Goal: Transaction & Acquisition: Obtain resource

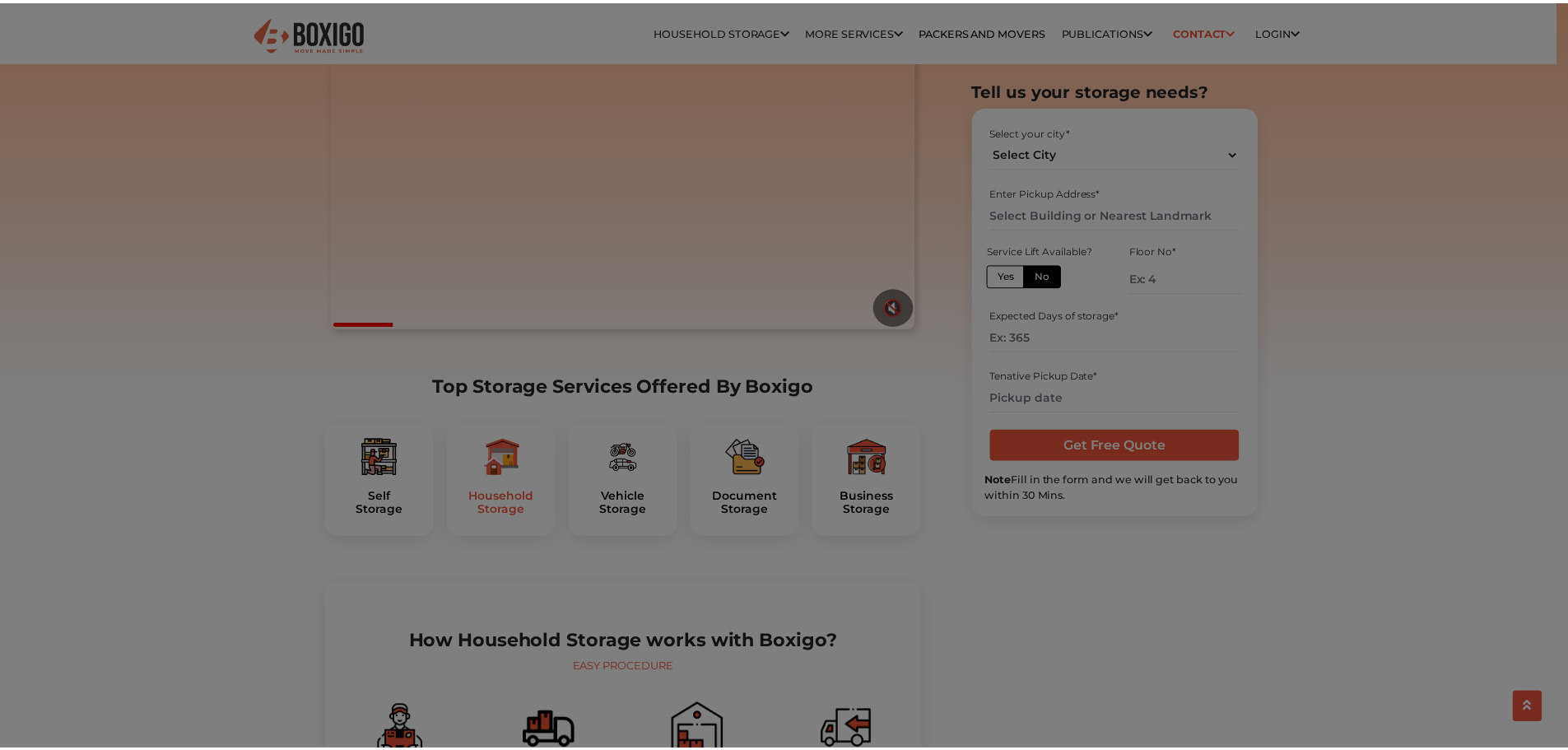
scroll to position [247, 0]
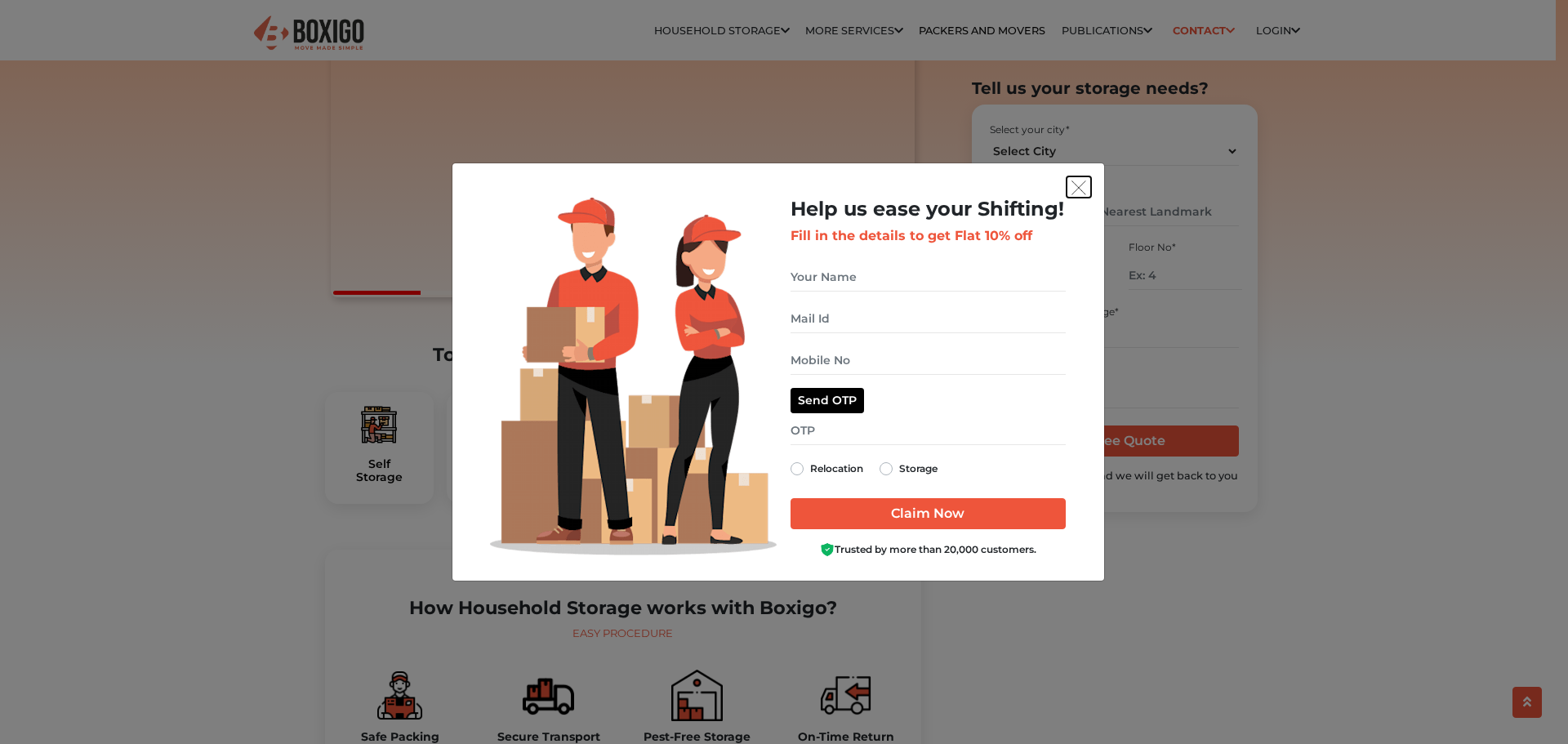
click at [1075, 185] on img "get free quote dialog" at bounding box center [1078, 187] width 15 height 15
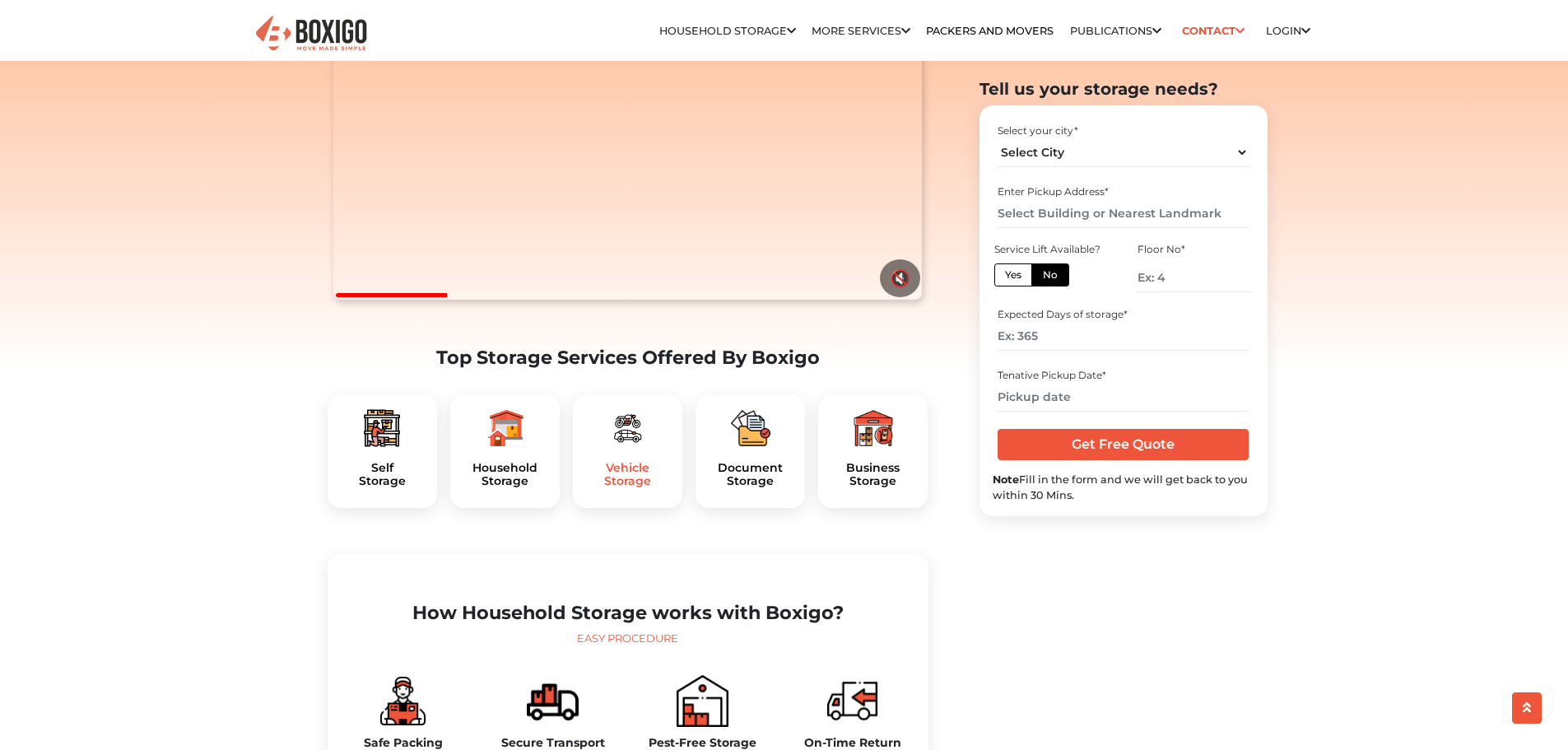
click at [615, 489] on h5 "Vehicle Storage" at bounding box center [628, 474] width 83 height 28
click at [521, 448] on img at bounding box center [505, 428] width 40 height 40
click at [500, 489] on h5 "Household Storage" at bounding box center [505, 474] width 83 height 28
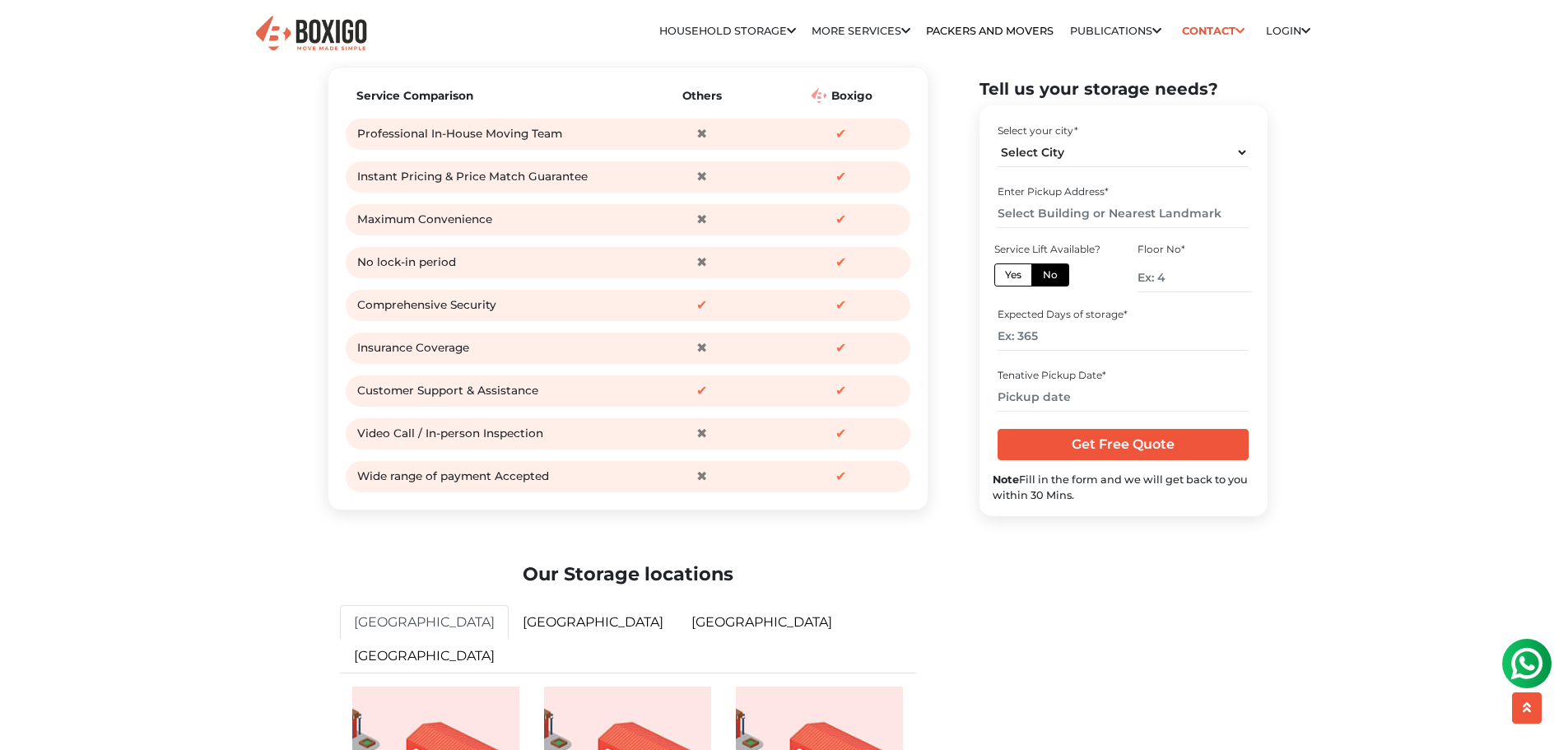
scroll to position [2139, 0]
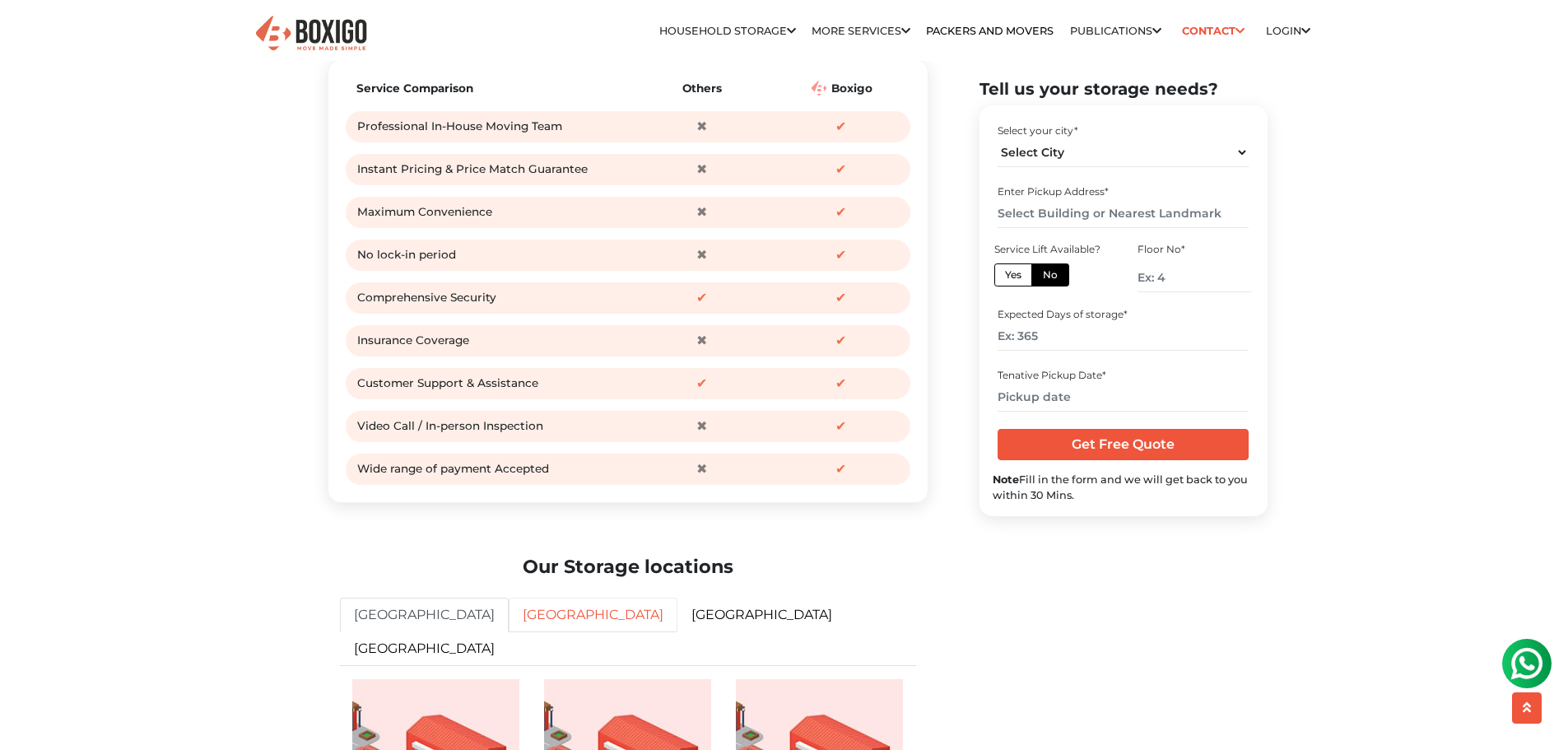
click at [509, 632] on link "[GEOGRAPHIC_DATA]" at bounding box center [593, 614] width 169 height 35
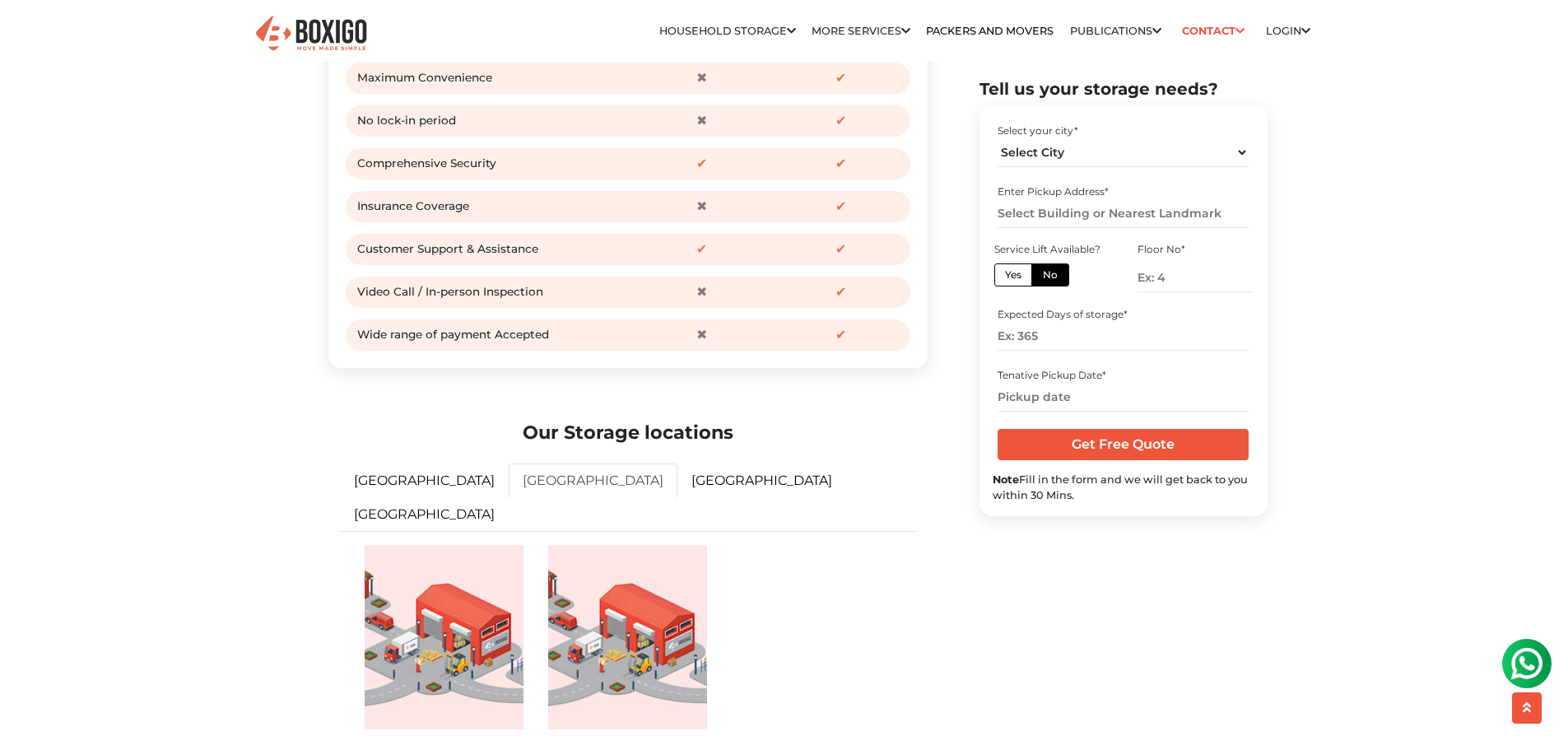
scroll to position [2552, 0]
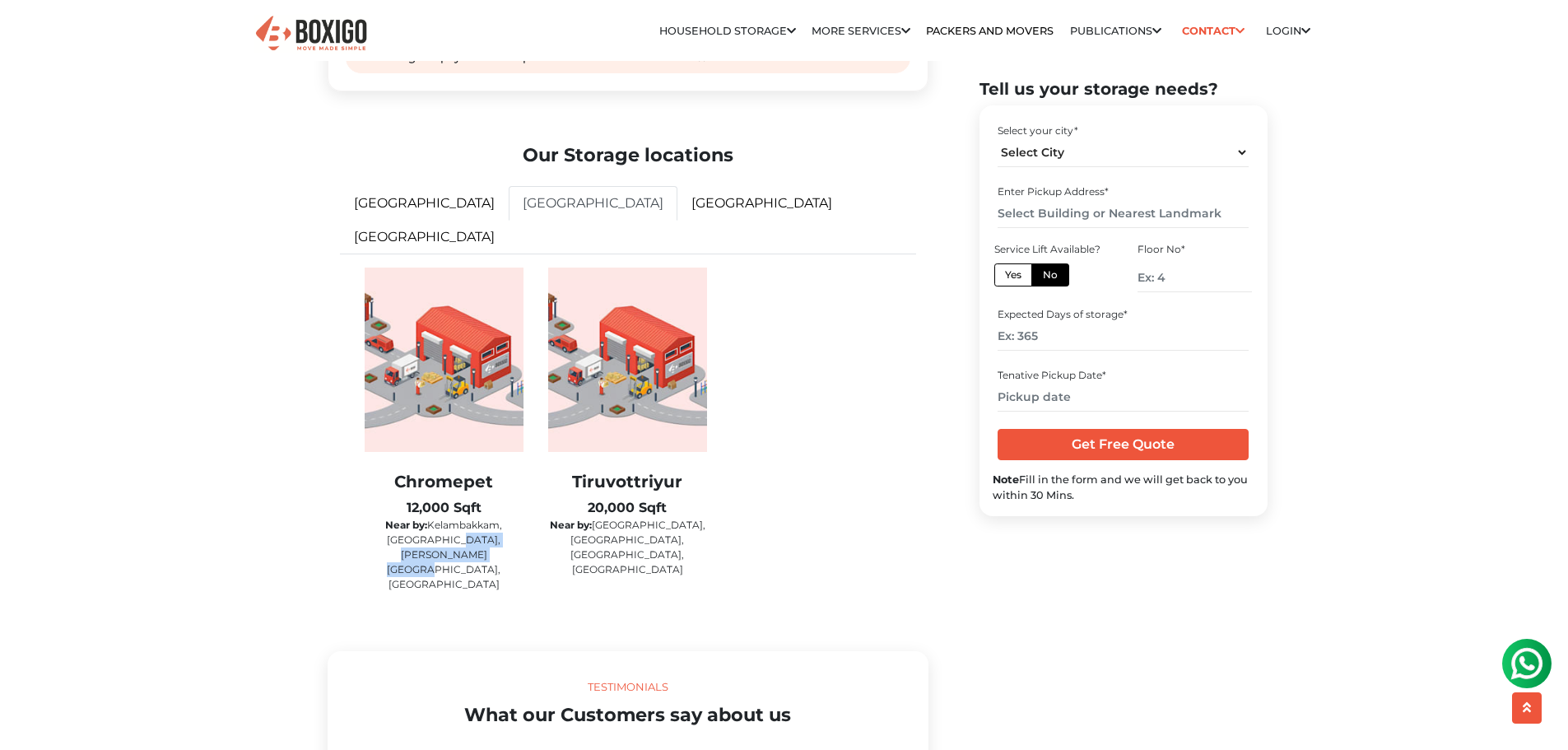
drag, startPoint x: 446, startPoint y: 545, endPoint x: 476, endPoint y: 562, distance: 34.5
click at [476, 562] on p "Near by: Kelambakkam, Ramapuram, Besant nagar, Sholinganallur" at bounding box center [444, 555] width 159 height 74
click at [634, 545] on p "Near by: Central Railway station, Thoraipakkam, Avadi, Adayar" at bounding box center [628, 547] width 159 height 60
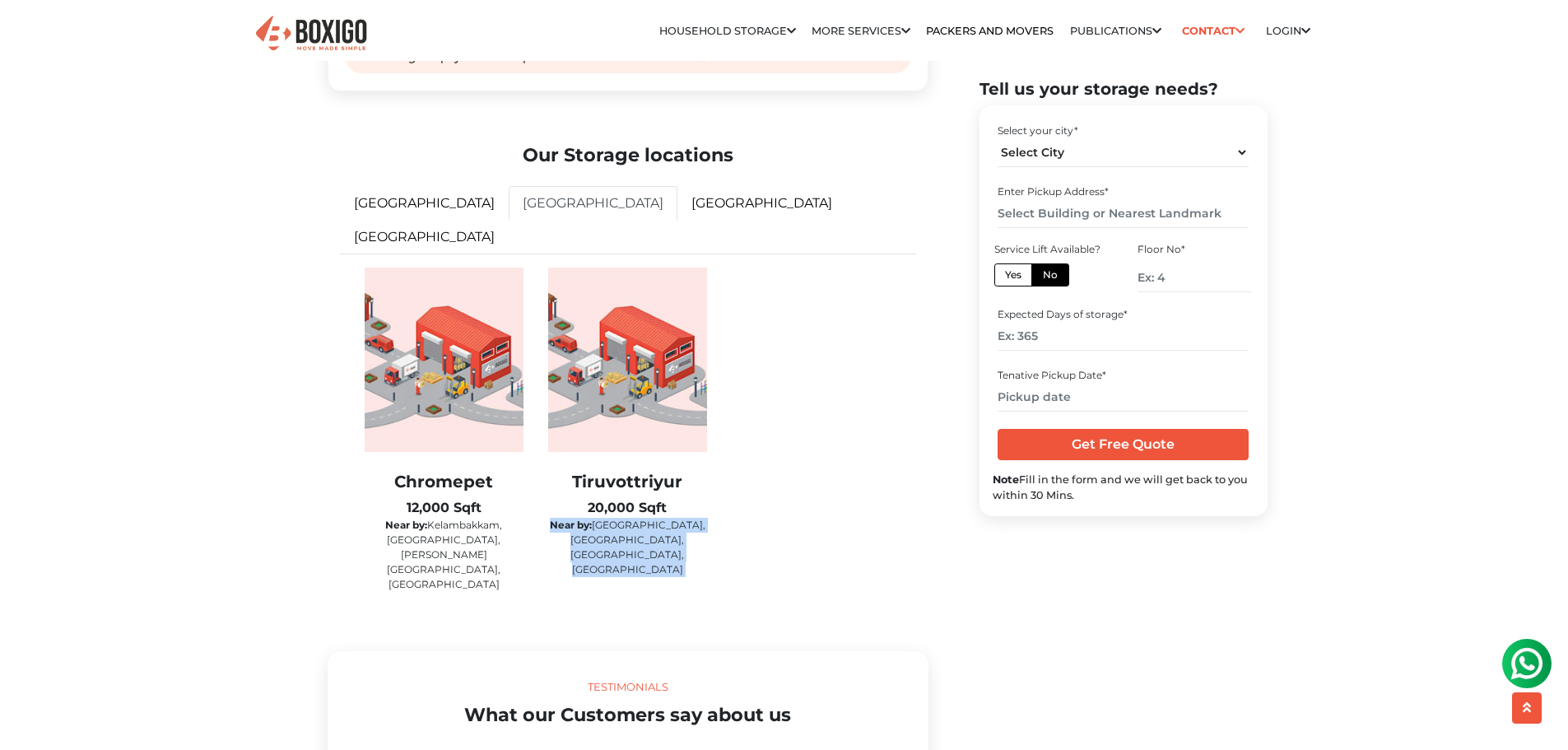
click at [634, 545] on p "Near by: Central Railway station, Thoraipakkam, Avadi, Adayar" at bounding box center [628, 547] width 159 height 60
click at [648, 572] on div "Tiruvottriyur 20,000 Sqft Near by: Central Railway station, Thoraipakkam, Avadi…" at bounding box center [628, 440] width 183 height 344
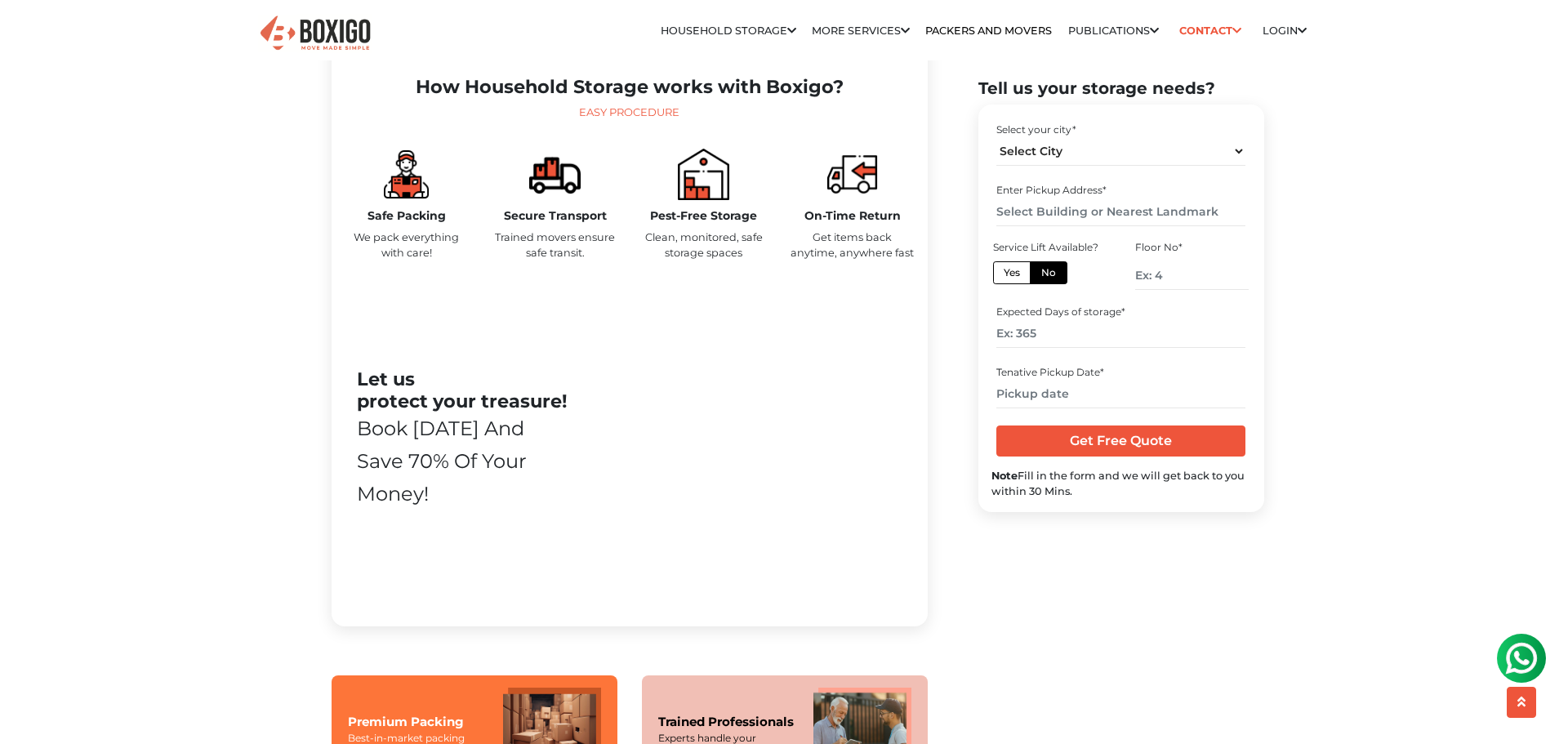
scroll to position [735, 0]
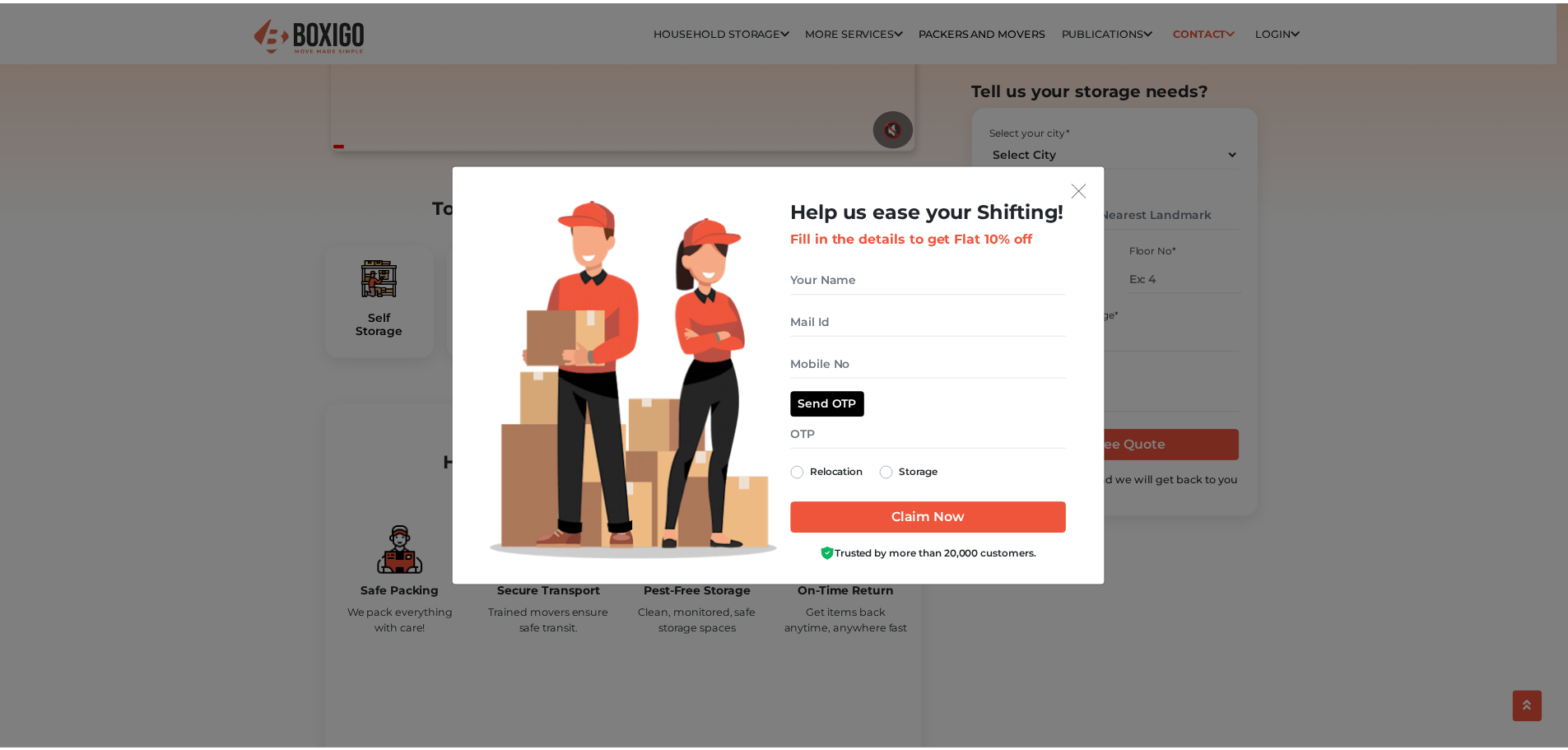
scroll to position [411, 0]
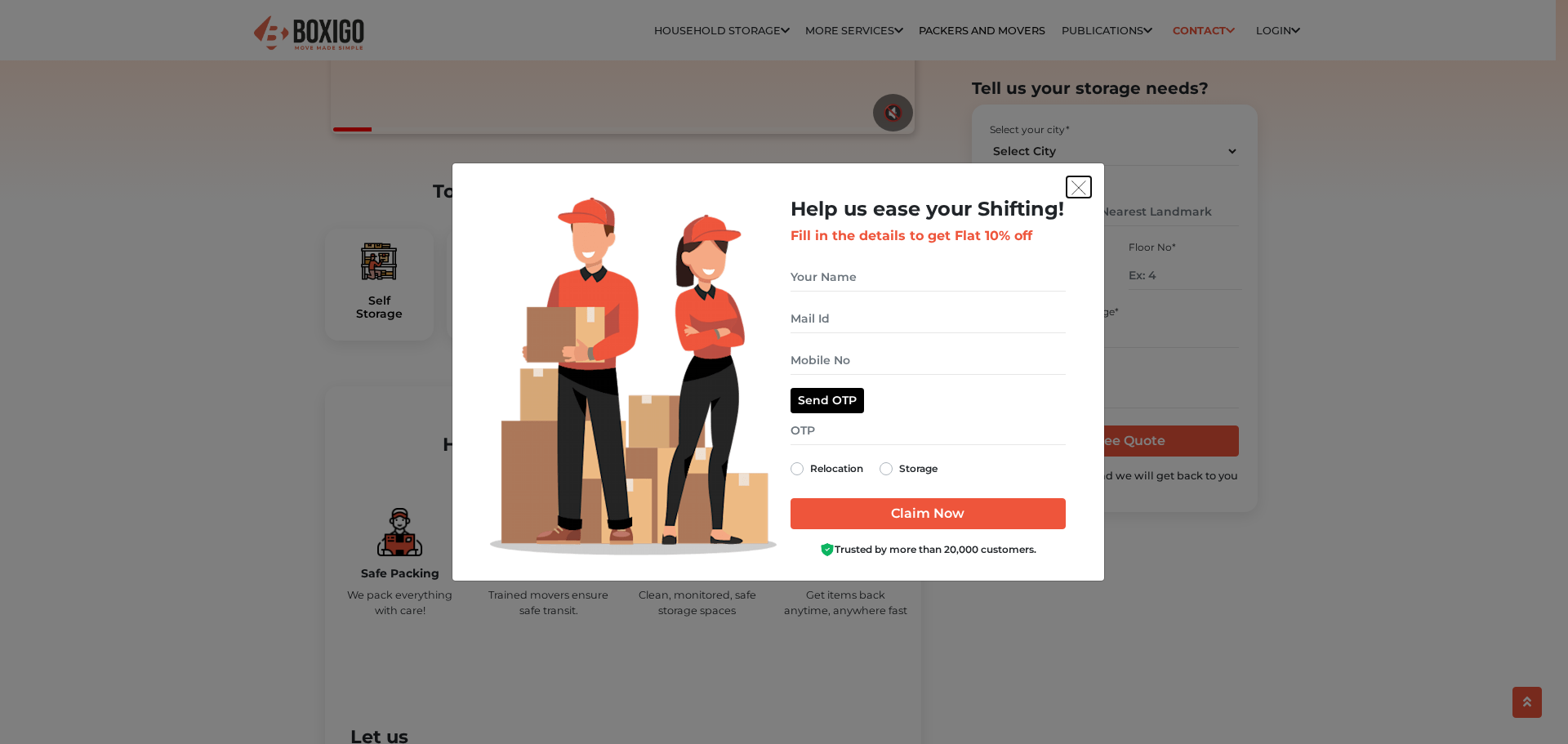
click at [1078, 189] on img "get free quote dialog" at bounding box center [1078, 187] width 15 height 15
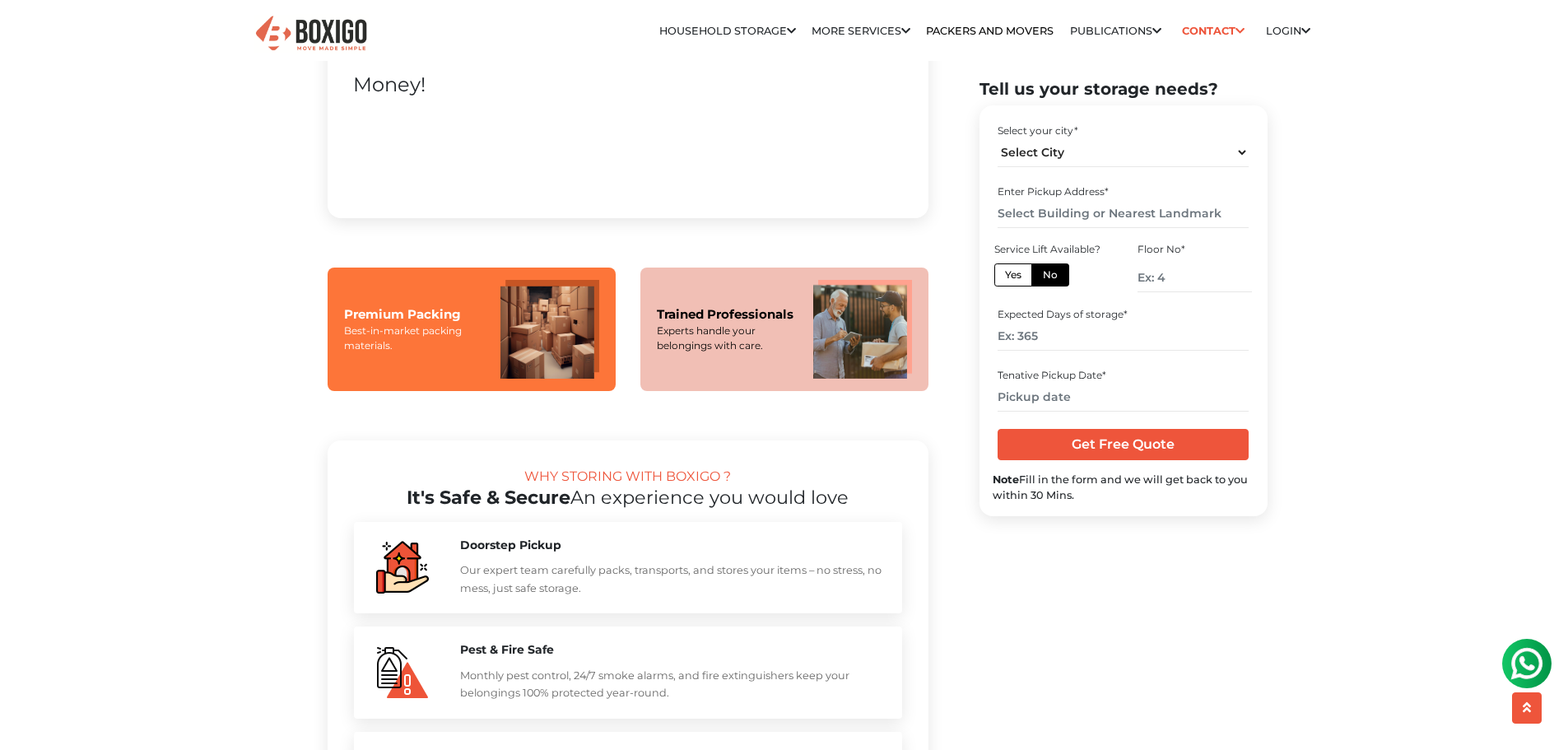
scroll to position [988, 0]
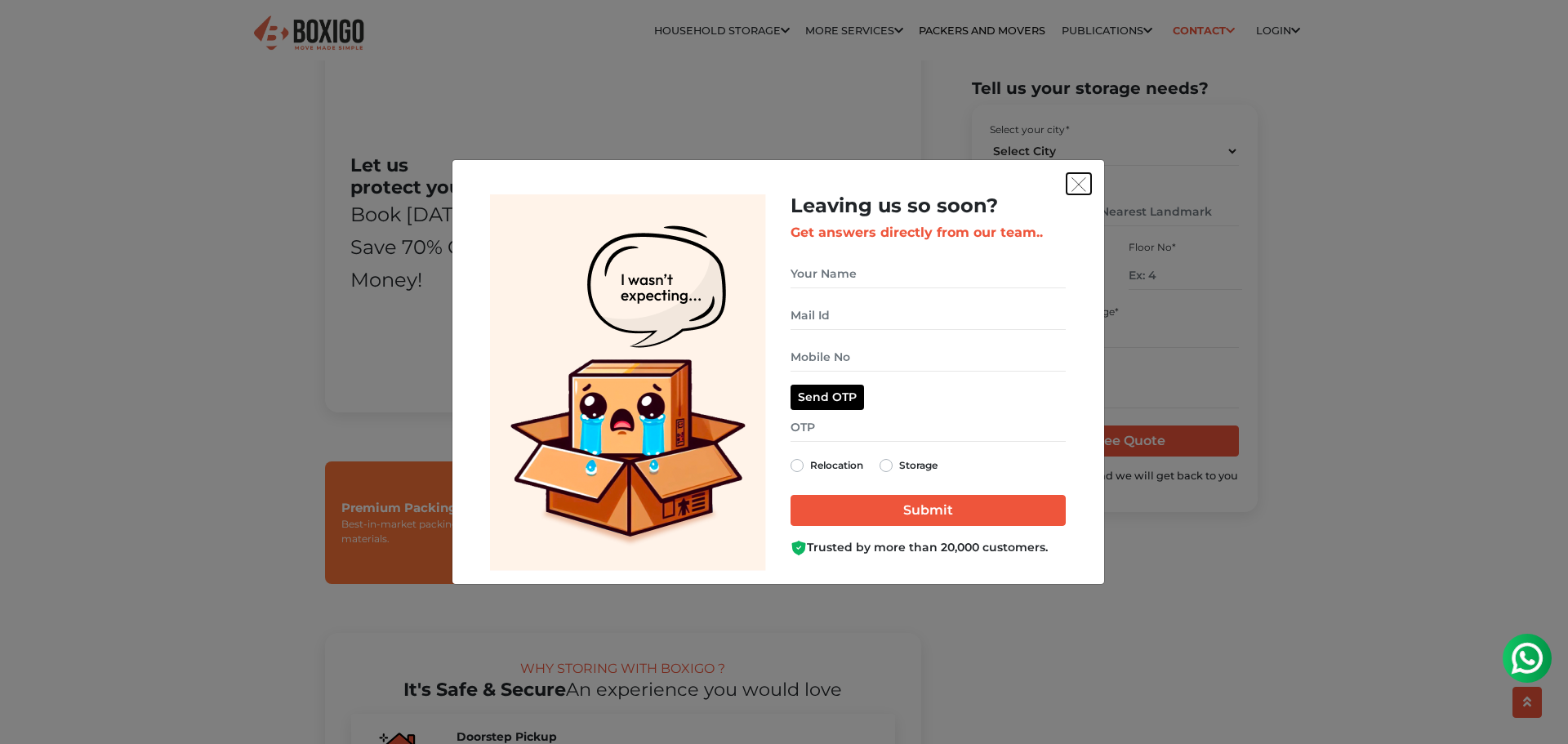
click at [1075, 183] on img "get free quote dialog" at bounding box center [1078, 184] width 15 height 15
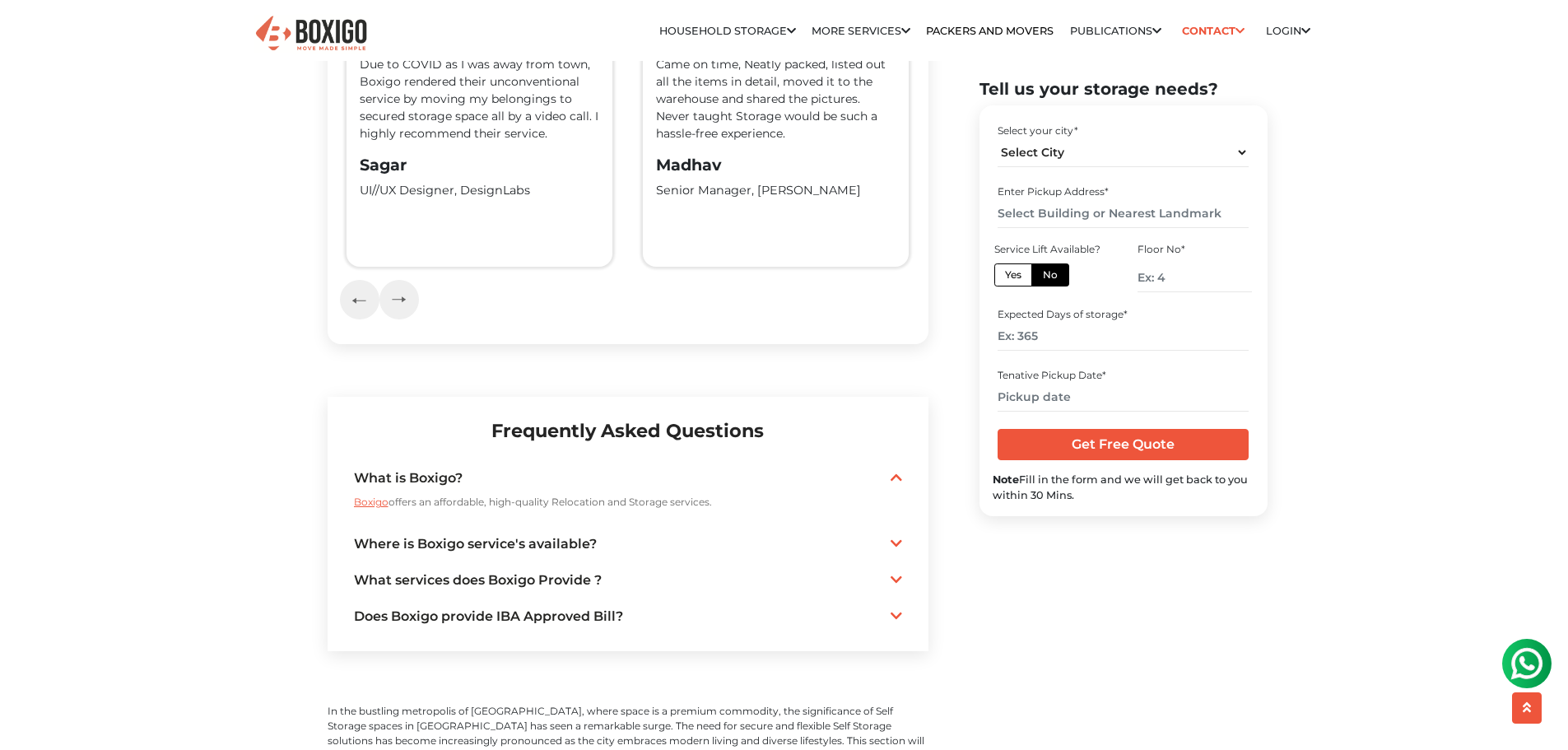
scroll to position [3456, 0]
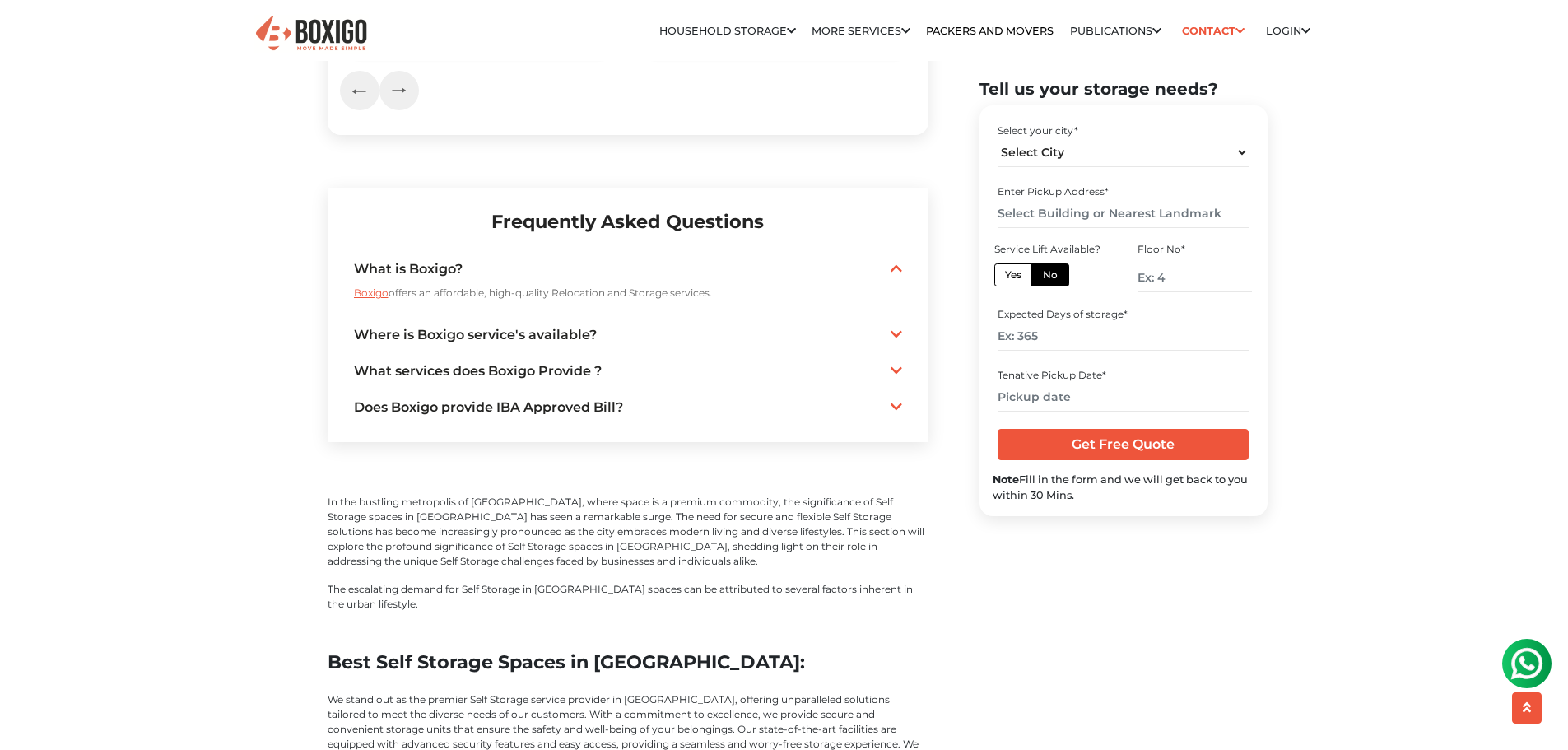
click at [876, 372] on link "What services does Boxigo Provide ?" at bounding box center [628, 371] width 548 height 20
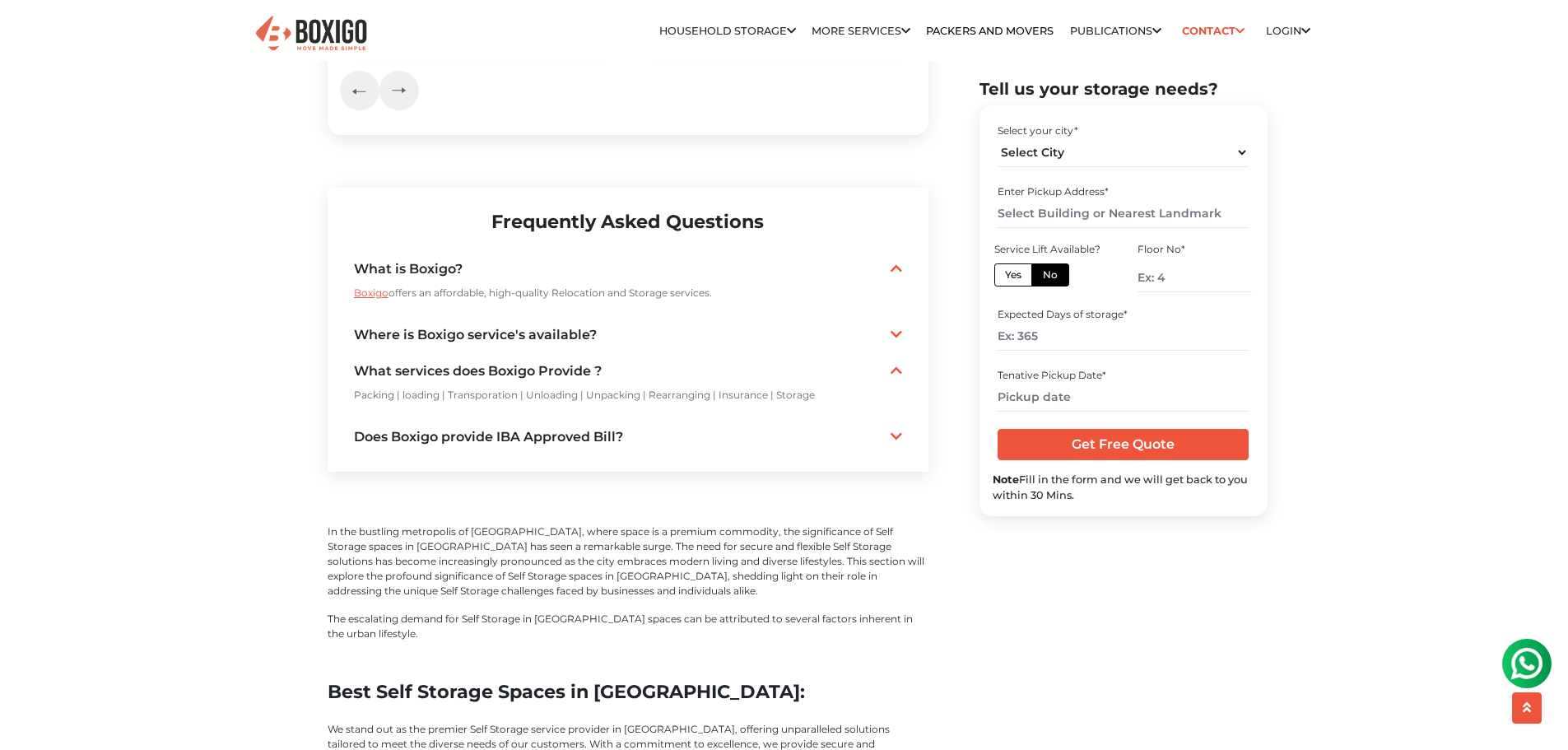
click at [889, 447] on link "Does Boxigo provide IBA Approved Bill?" at bounding box center [628, 436] width 548 height 20
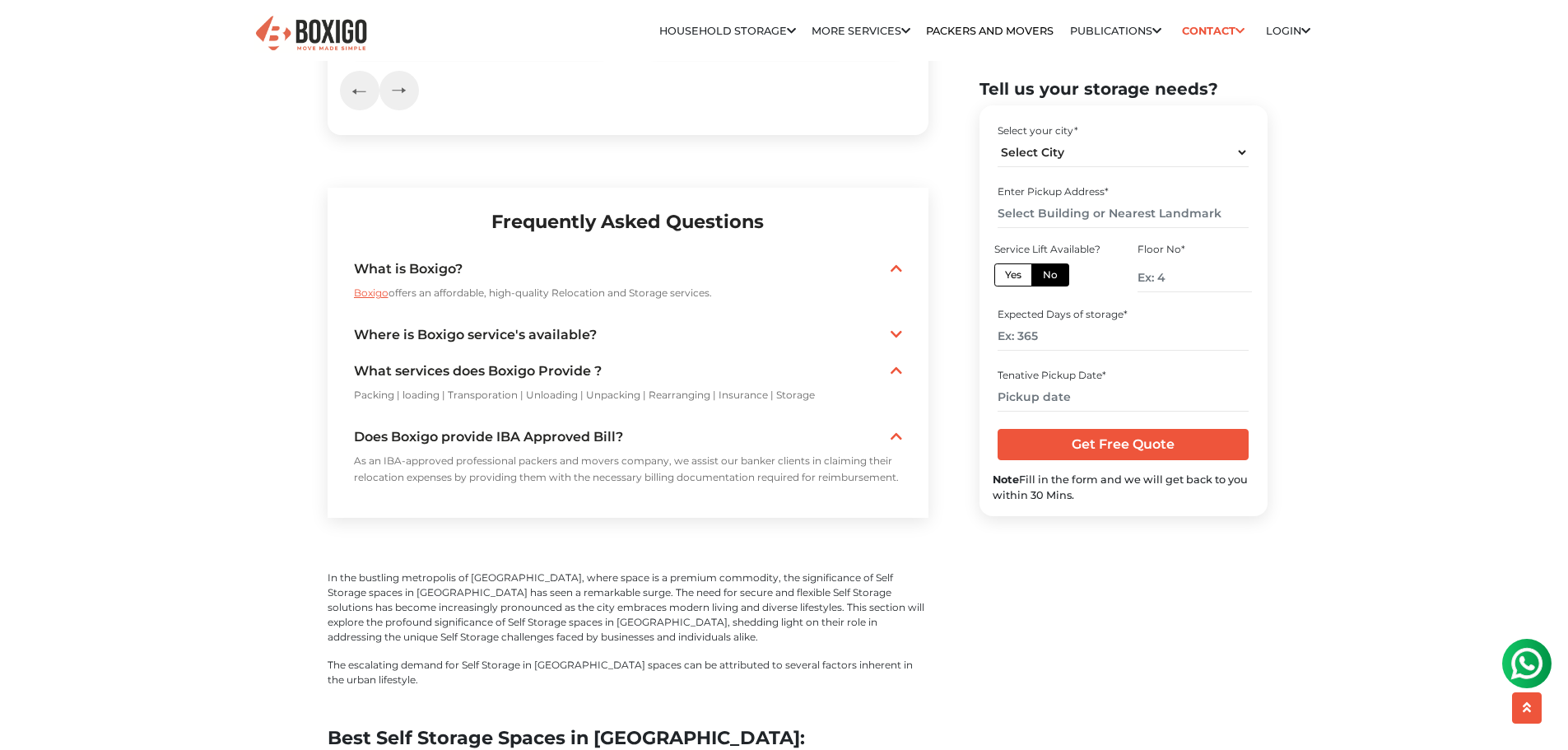
click at [878, 323] on div "What is Boxigo? Boxigo offers an affordable, high-quality Relocation and Storag…" at bounding box center [628, 376] width 548 height 245
click at [875, 331] on div "Where is Boxigo service's available? We provides services across various cities…" at bounding box center [628, 334] width 548 height 30
click at [899, 340] on icon at bounding box center [896, 334] width 11 height 13
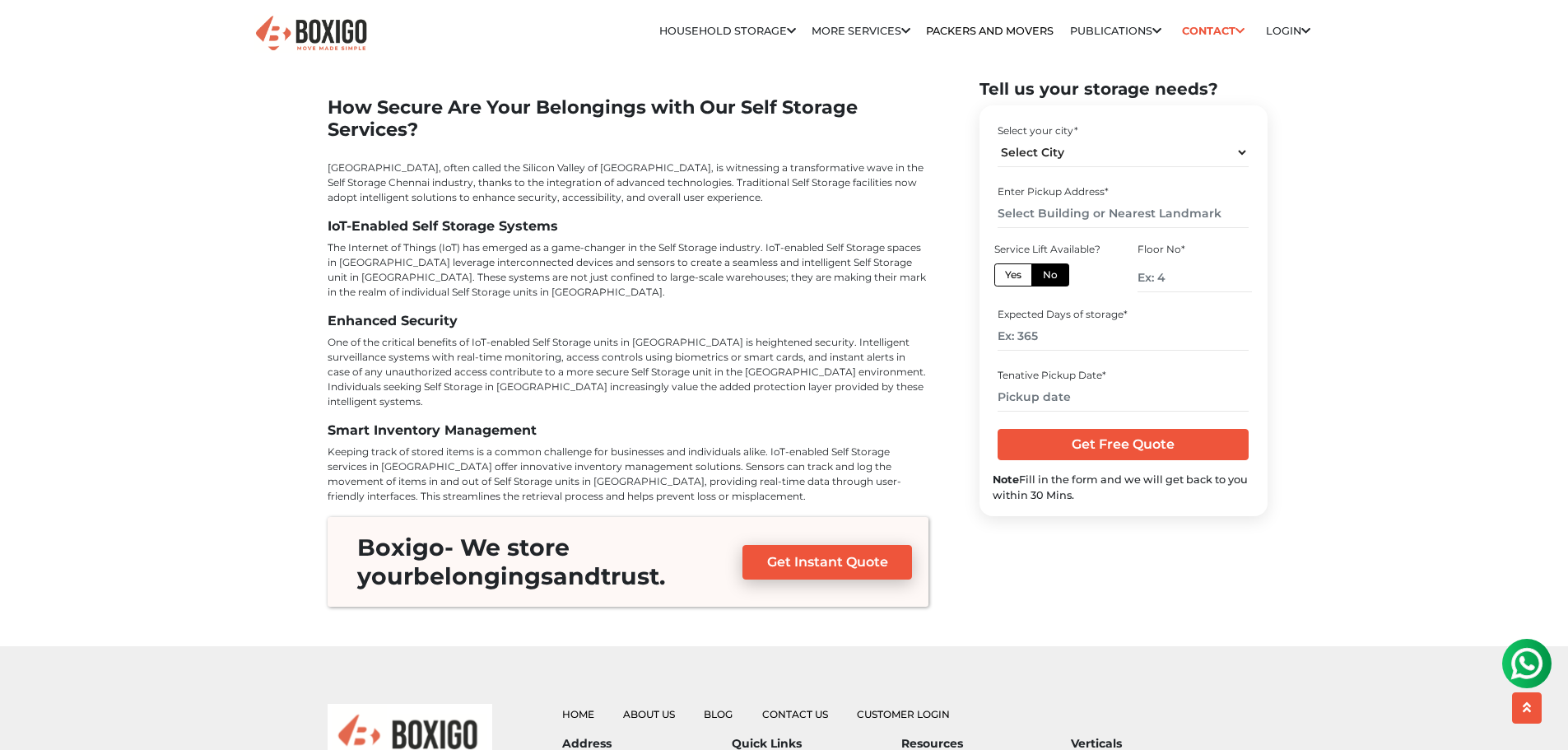
scroll to position [6090, 0]
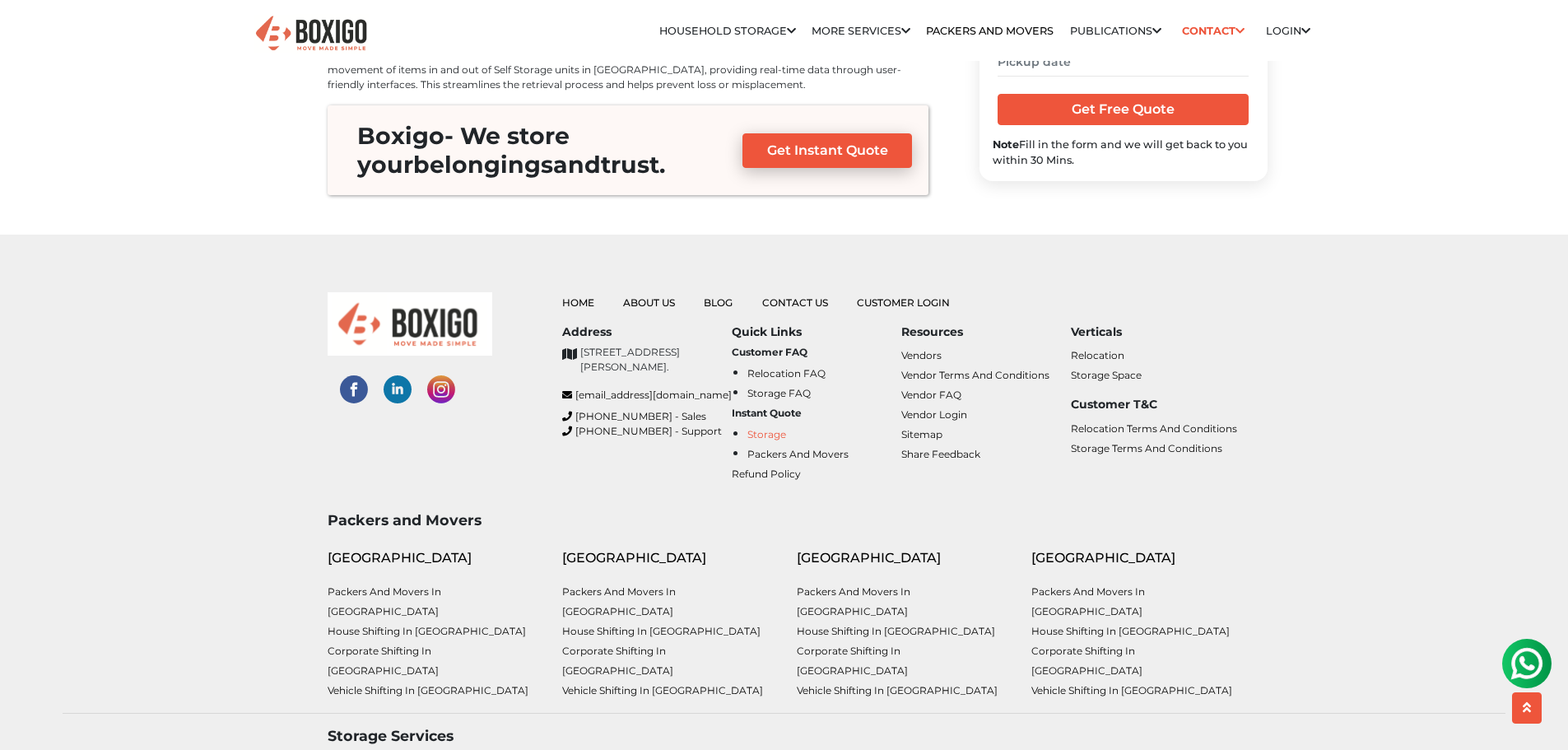
click at [780, 428] on link "Storage" at bounding box center [767, 434] width 39 height 12
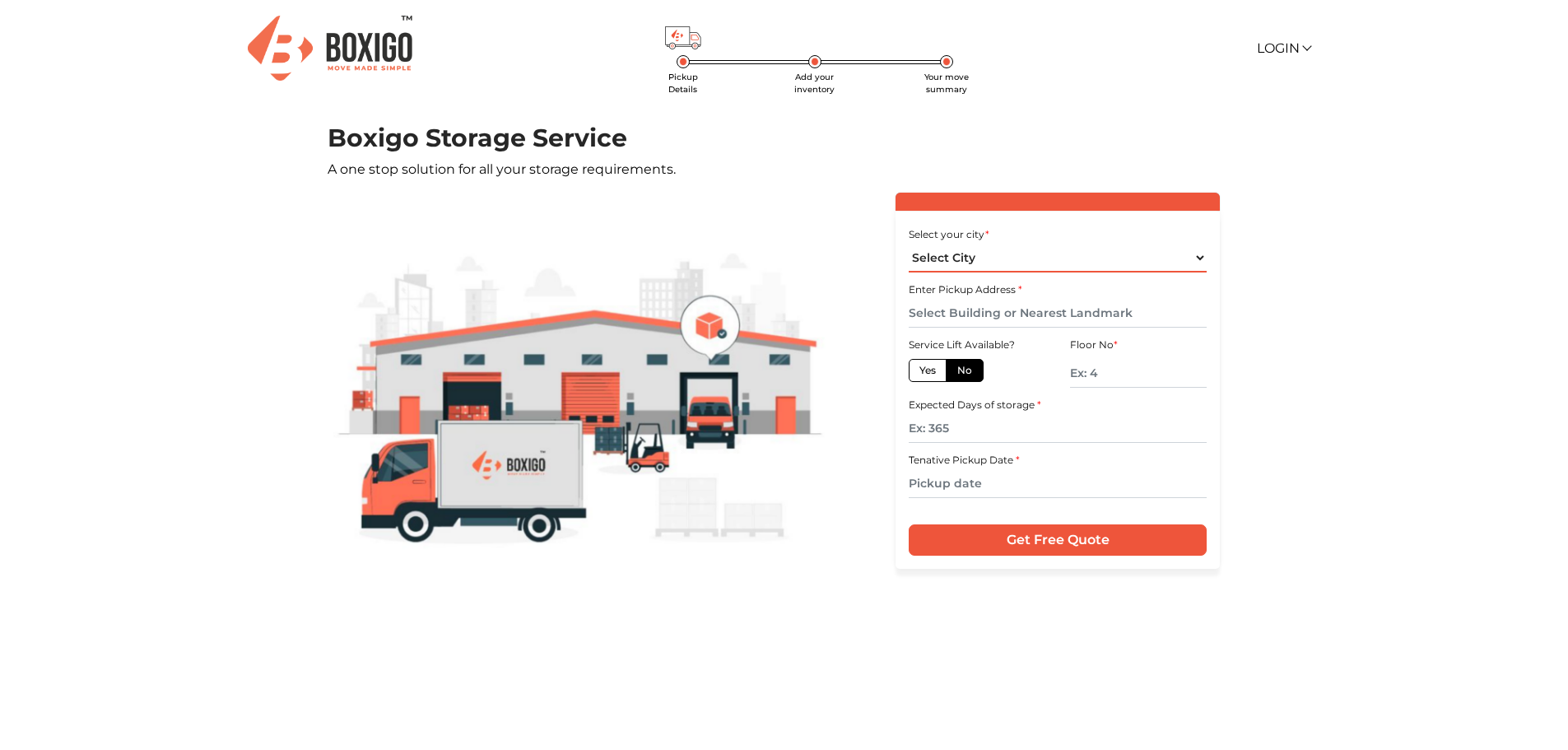
click at [1053, 254] on select "Select City Bangalore Bengaluru Bhopal Bhubaneswar Chennai Coimbatore Cuttack D…" at bounding box center [1057, 257] width 298 height 29
select select "[GEOGRAPHIC_DATA]"
click at [908, 244] on select "Select City Bangalore Bengaluru Bhopal Bhubaneswar Chennai Coimbatore Cuttack D…" at bounding box center [1057, 257] width 298 height 29
click at [1118, 381] on input "text" at bounding box center [1138, 372] width 137 height 29
type input "0"
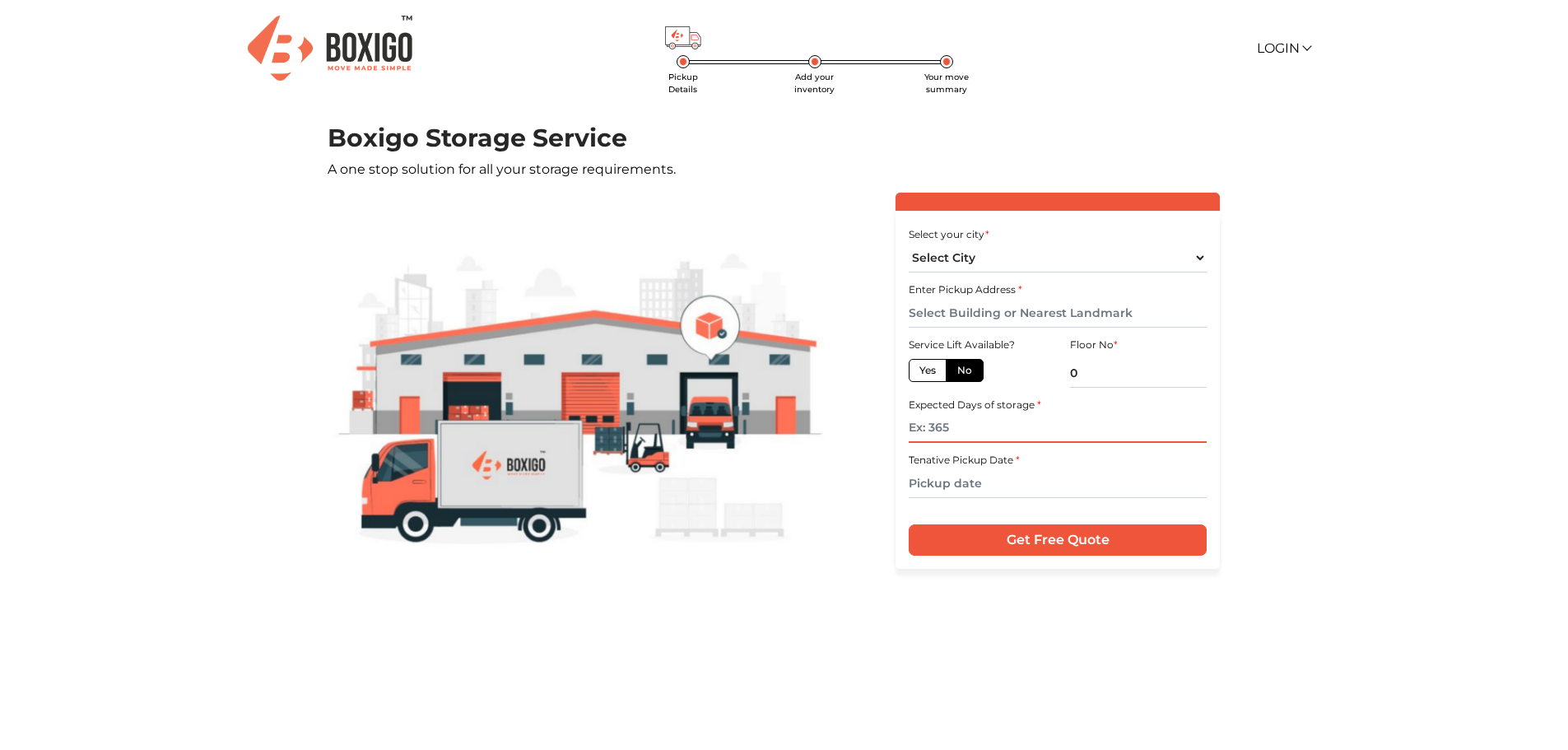
drag, startPoint x: 1118, startPoint y: 381, endPoint x: 1052, endPoint y: 430, distance: 82.2
click at [1052, 430] on input "text" at bounding box center [1057, 428] width 298 height 29
type input "365"
click at [1029, 499] on div "Select your city * Select City Bangalore Bengaluru Bhopal Bhubaneswar Chennai C…" at bounding box center [1057, 390] width 324 height 358
click at [1028, 496] on input "text" at bounding box center [1057, 483] width 298 height 29
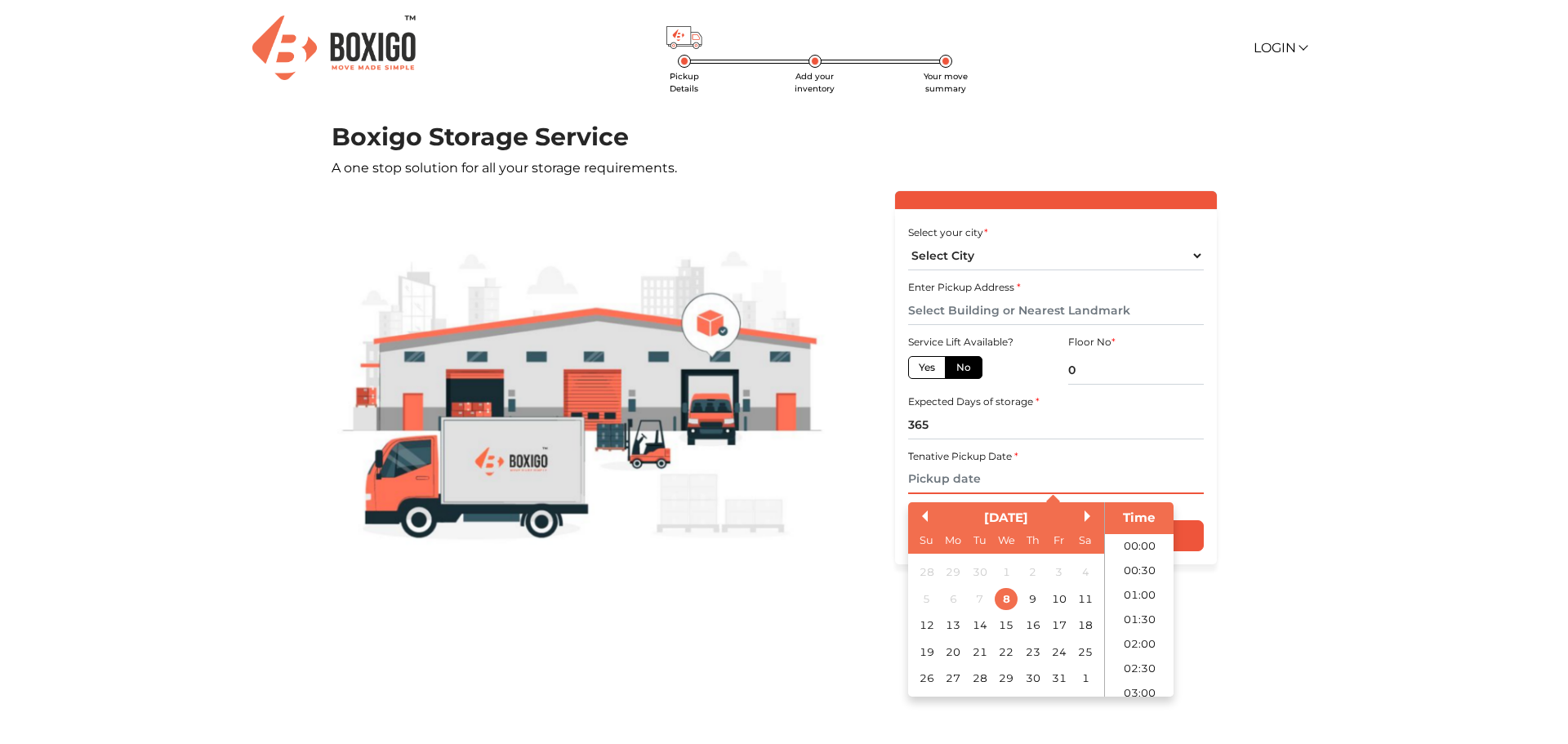
scroll to position [495, 0]
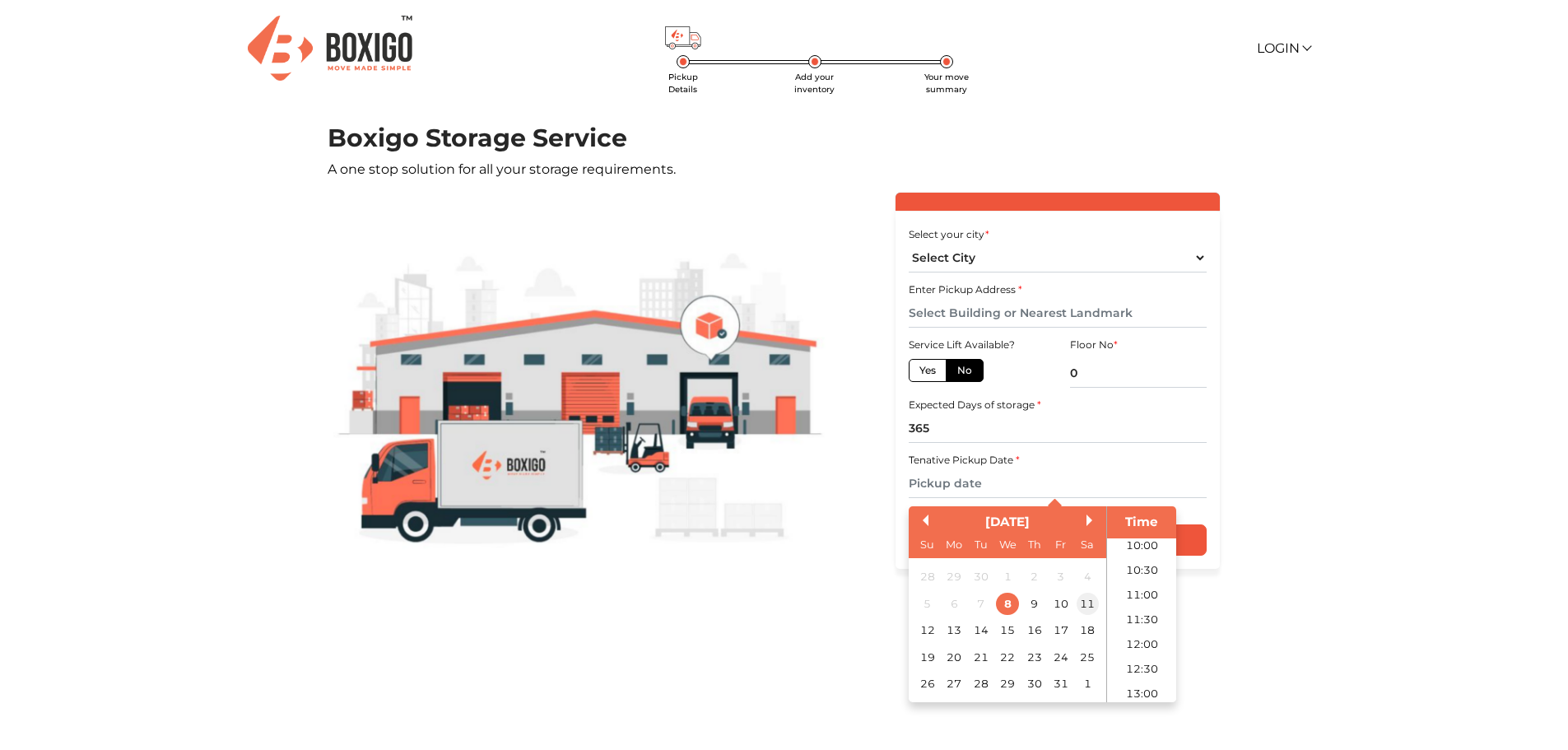
click at [1087, 609] on div "11" at bounding box center [1087, 603] width 22 height 22
type input "11/10/2025 12:00 AM"
click at [1428, 582] on main "Pickup Details Add your inventory Your move summary Boxigo Storage Service A on…" at bounding box center [784, 452] width 1568 height 658
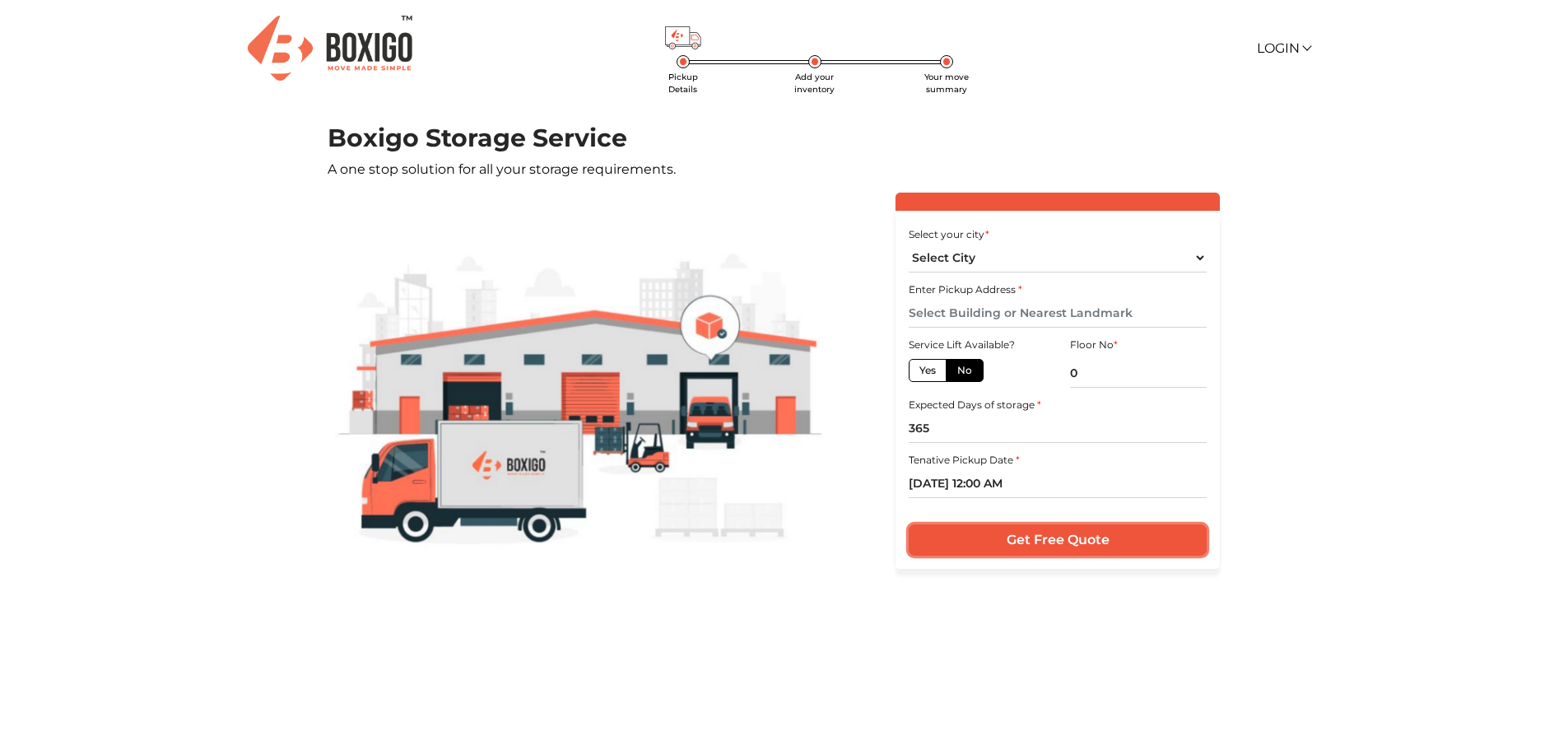
click at [1026, 542] on input "Get Free Quote" at bounding box center [1057, 540] width 298 height 31
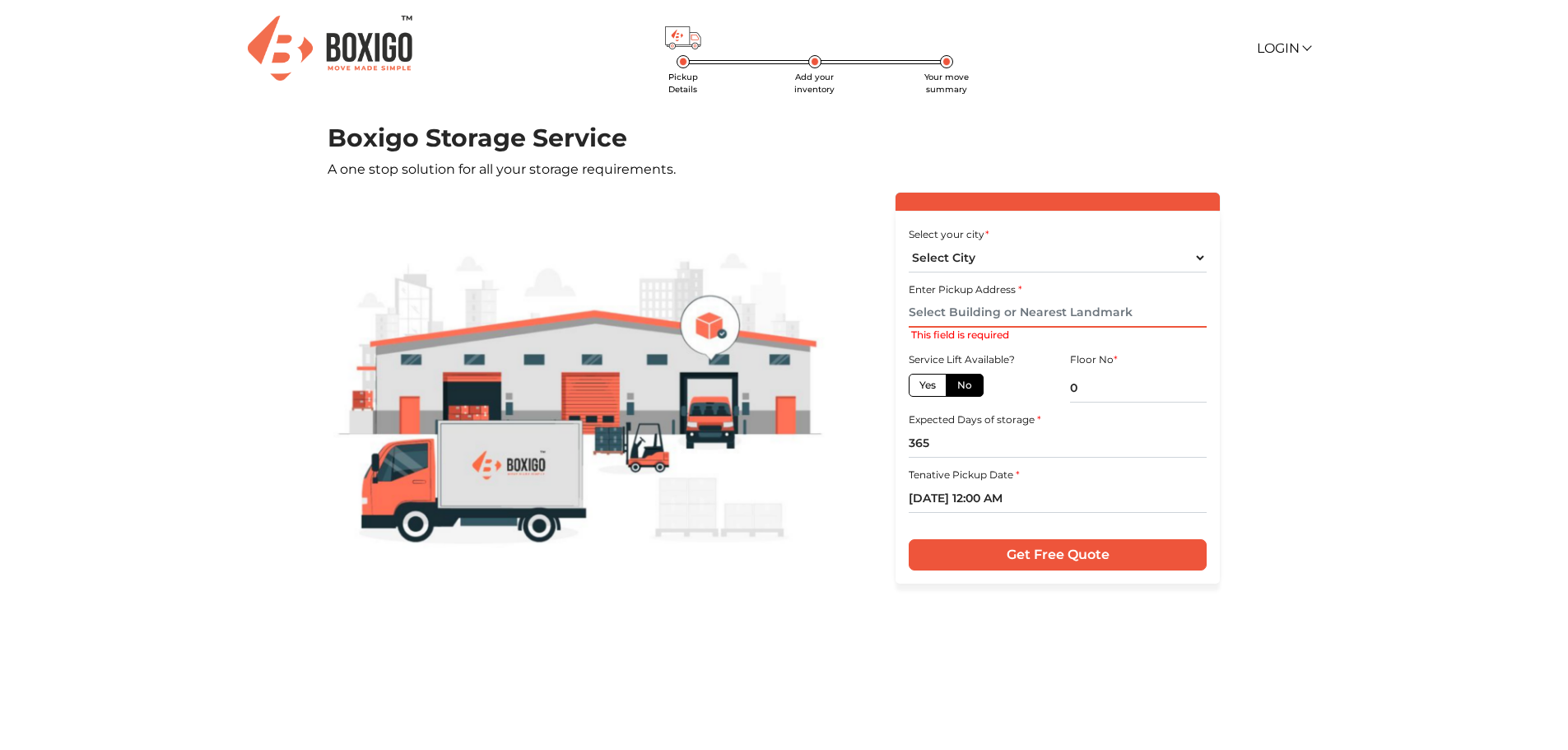
click at [1033, 306] on input "text" at bounding box center [1057, 313] width 298 height 29
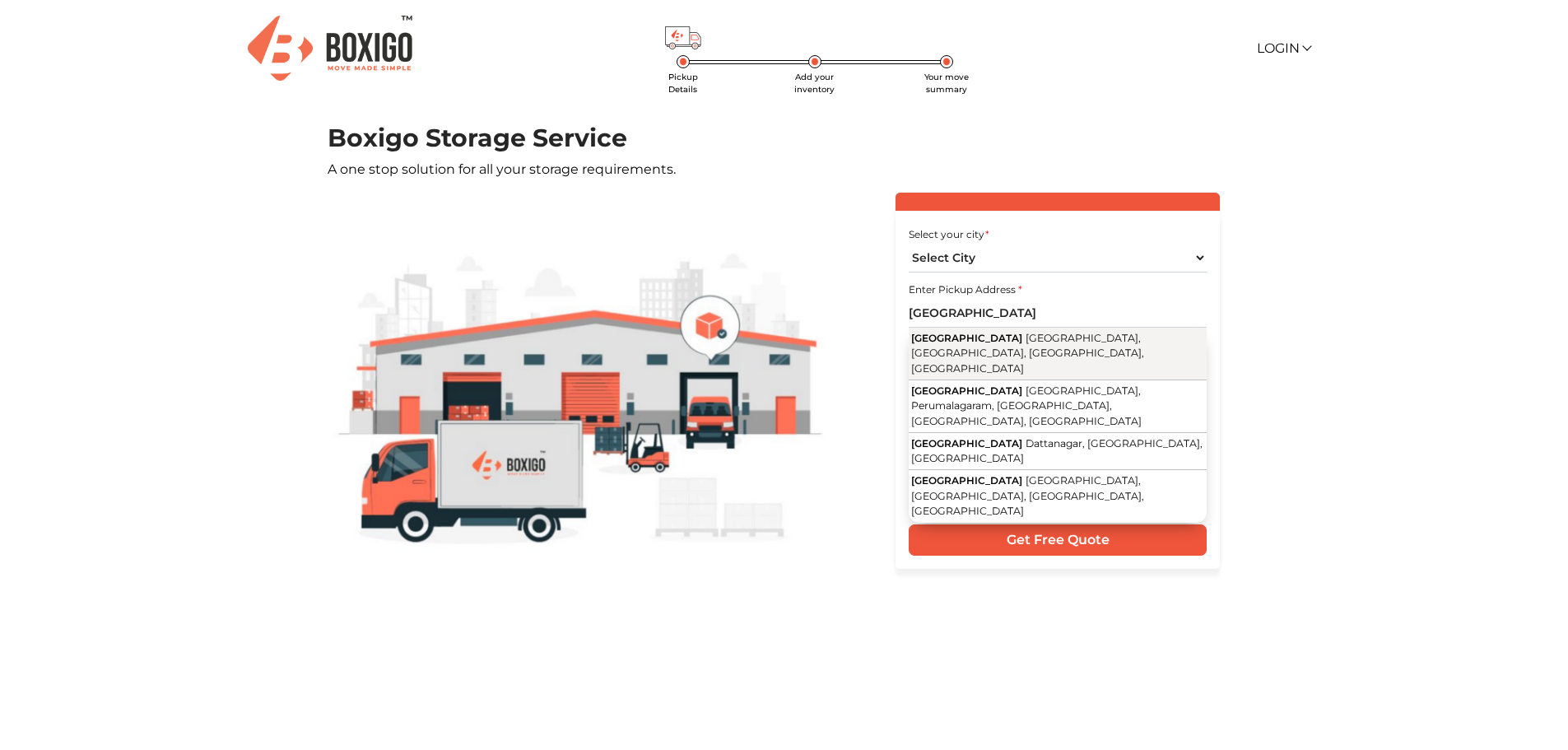
click at [1019, 338] on span "2nd Cross Street, Perumalagaram, Thiruverkadu, Chennai, Tamil Nadu" at bounding box center [1028, 353] width 233 height 43
type input "Centurion Avenue, 2nd Cross Street, Perumalagaram, Thiruverkadu, Chennai, Tamil…"
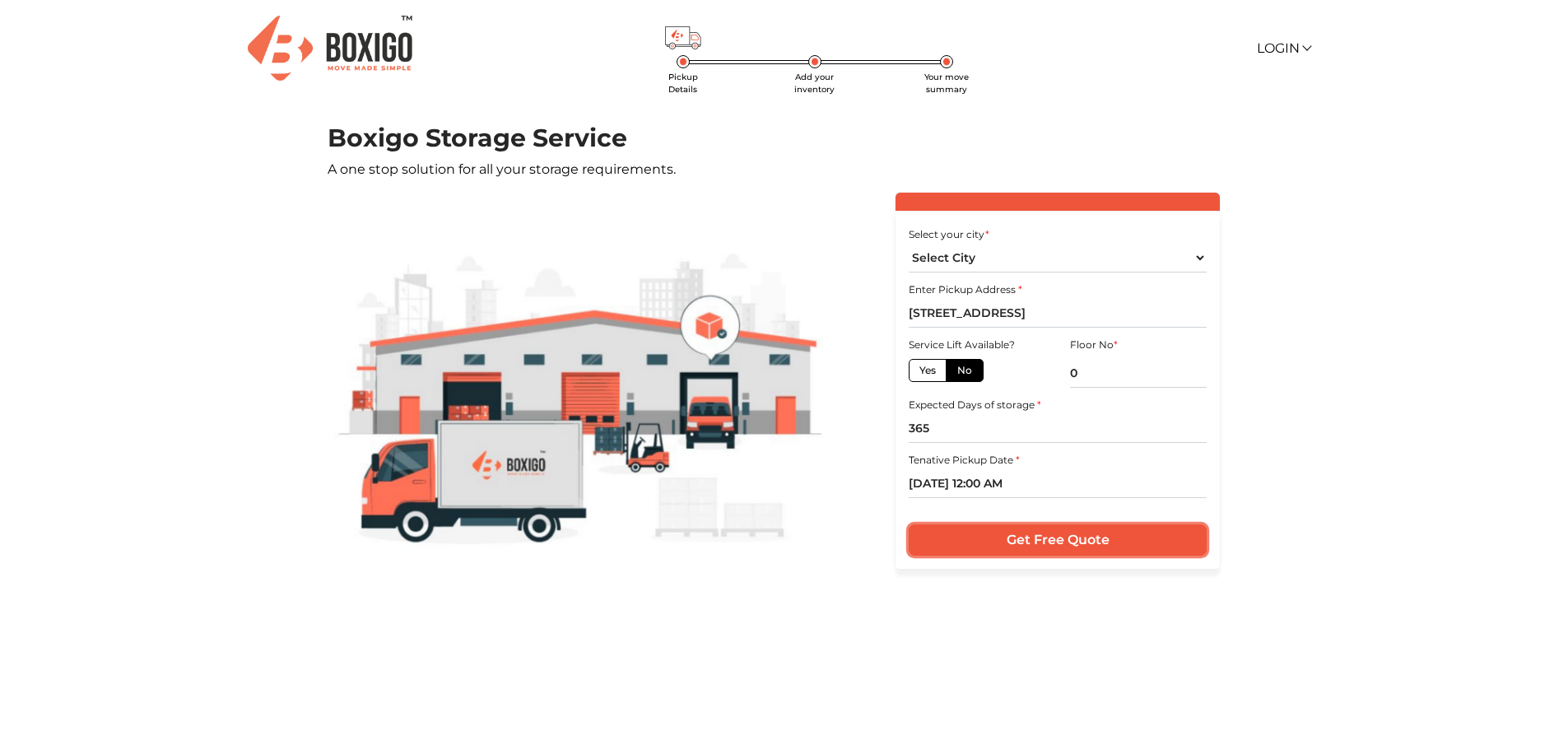
click at [1038, 543] on input "Get Free Quote" at bounding box center [1057, 540] width 298 height 31
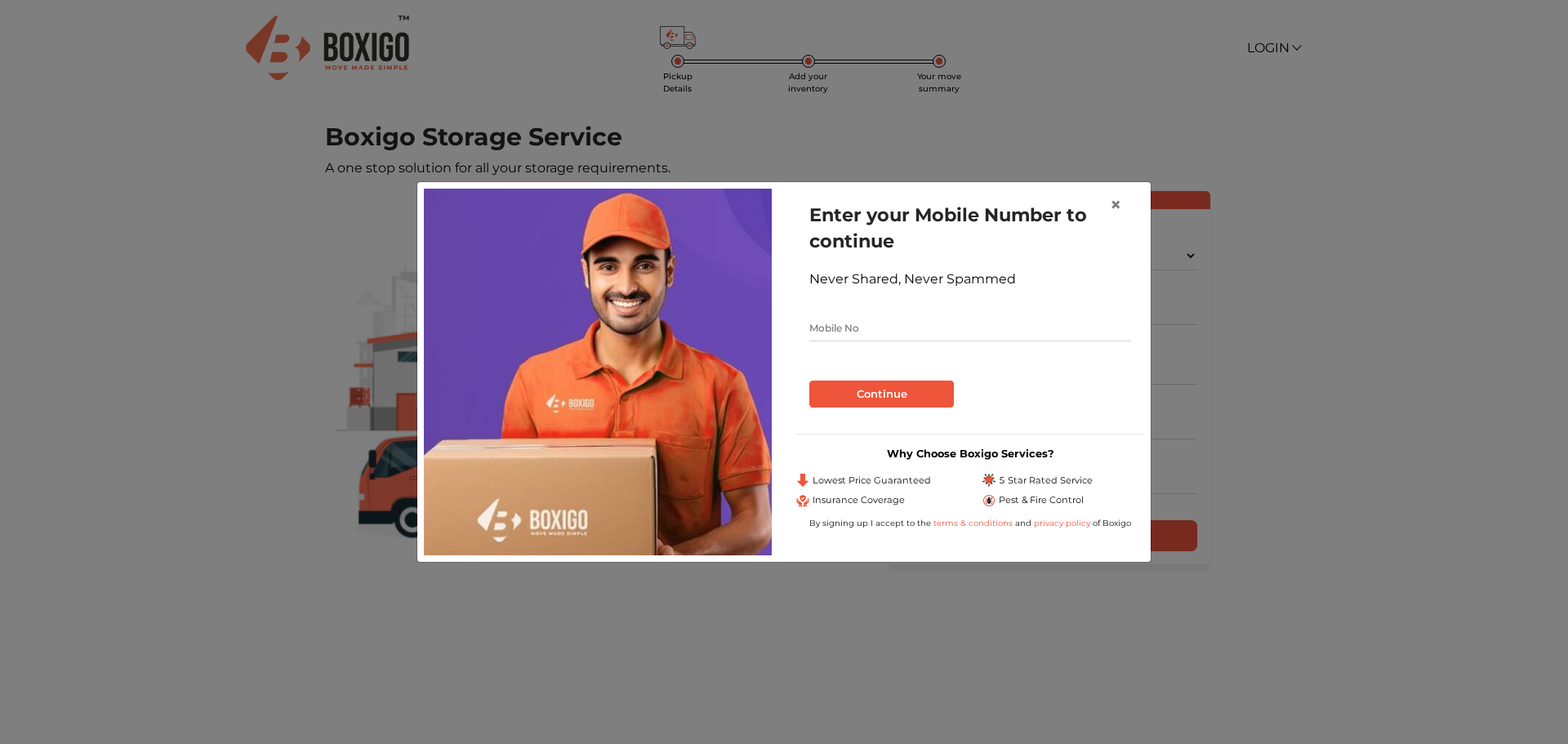
click at [888, 335] on input "text" at bounding box center [970, 328] width 321 height 26
type input "9840185973"
click at [883, 398] on button "Continue" at bounding box center [881, 394] width 145 height 27
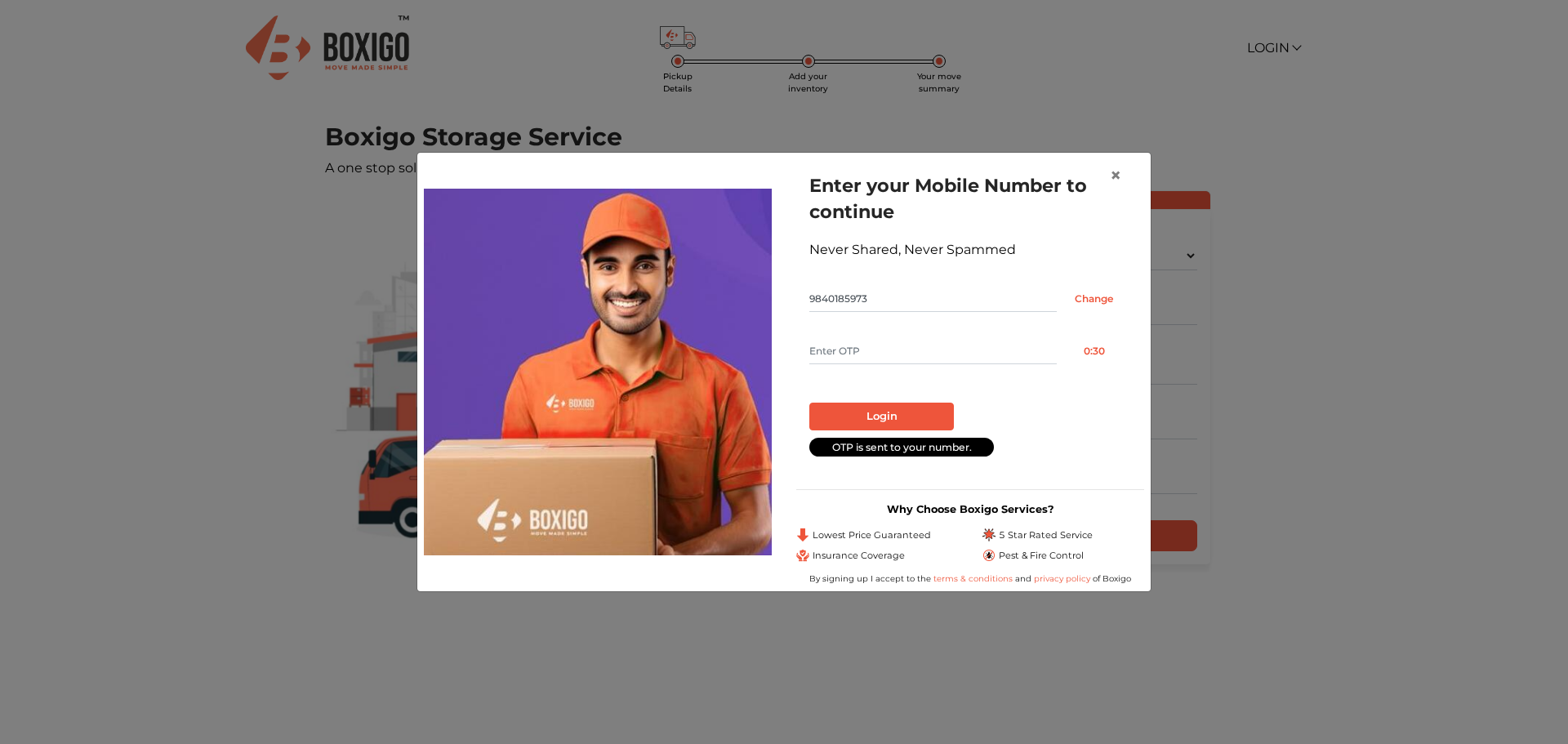
click at [880, 341] on input "text" at bounding box center [933, 351] width 248 height 26
click at [885, 346] on input "text" at bounding box center [933, 351] width 248 height 26
type input "4544"
click at [918, 424] on button "Login" at bounding box center [881, 417] width 145 height 27
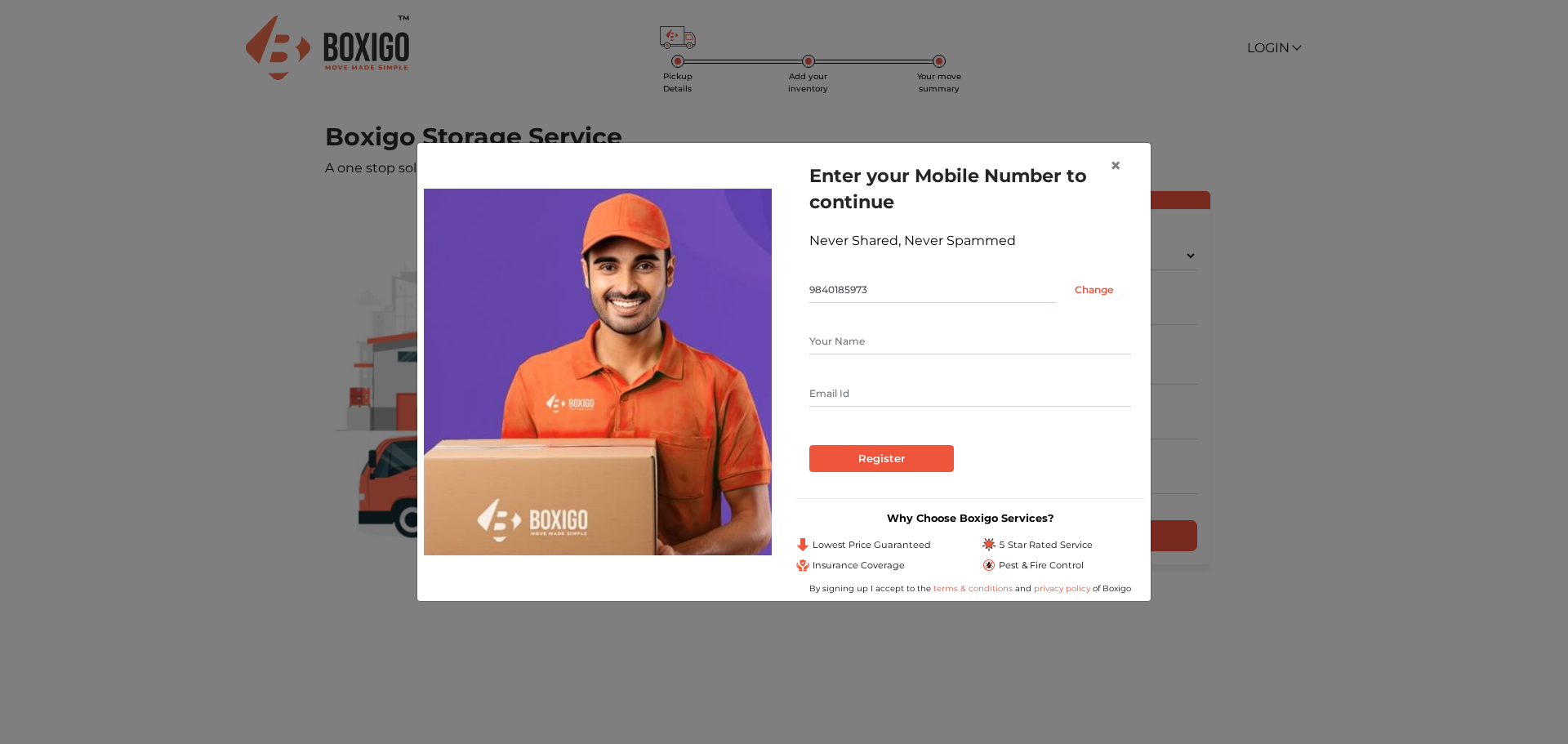
click at [912, 400] on input "text" at bounding box center [970, 393] width 321 height 26
click at [918, 344] on input "text" at bounding box center [970, 341] width 321 height 26
type input "k"
type input "karthik.bala1991@gmail.com"
click at [898, 453] on input "Register" at bounding box center [881, 459] width 145 height 27
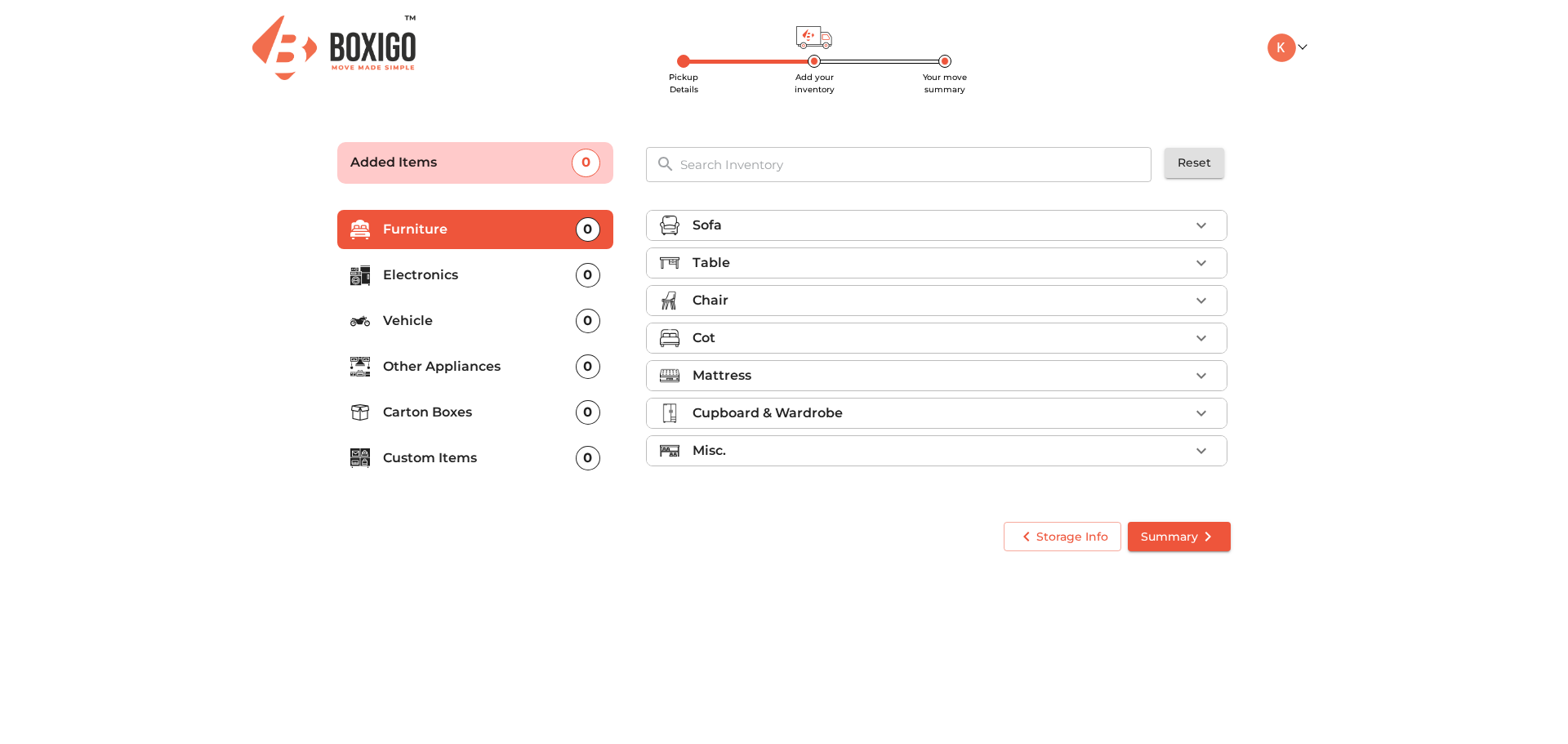
click at [1194, 337] on icon "button" at bounding box center [1201, 338] width 20 height 20
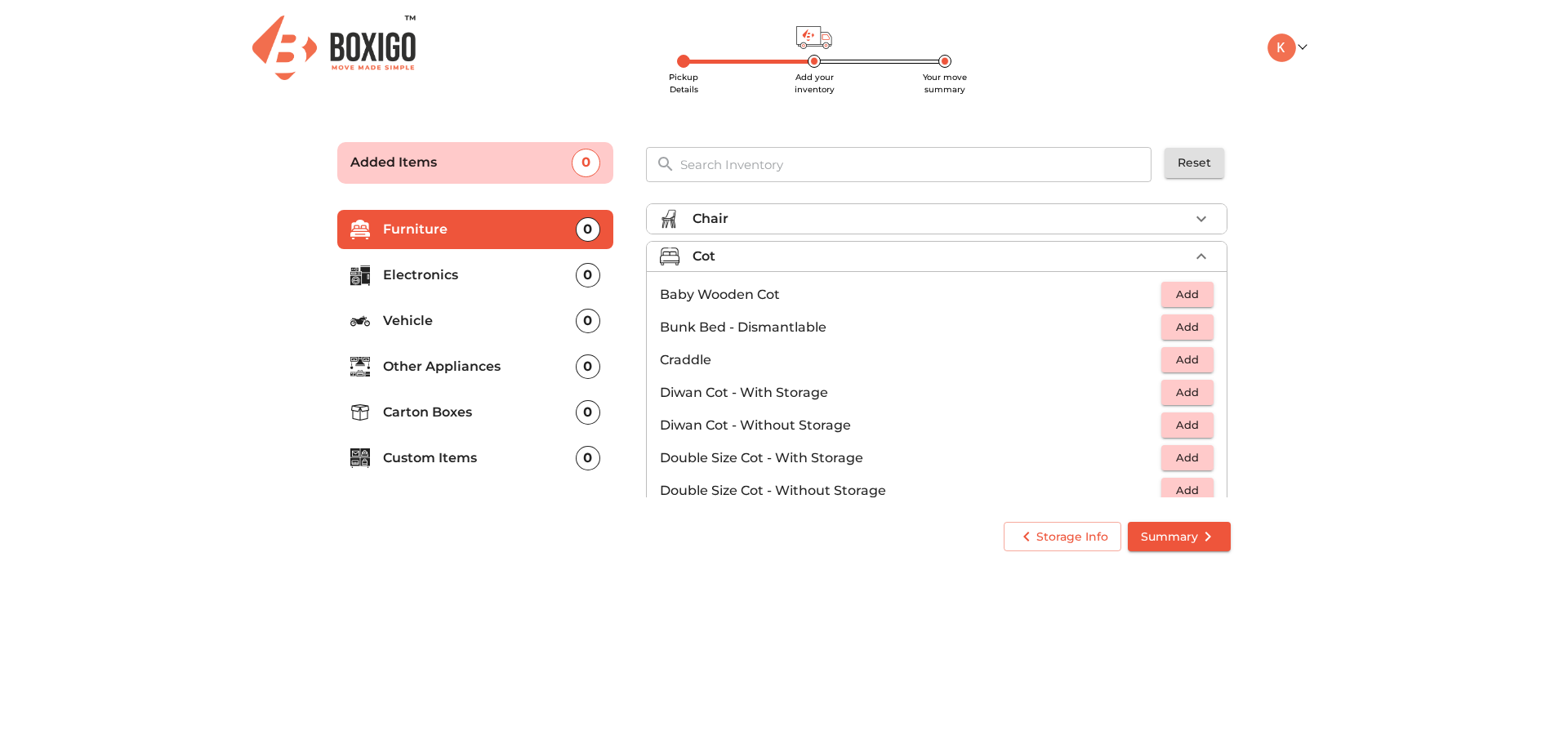
scroll to position [163, 0]
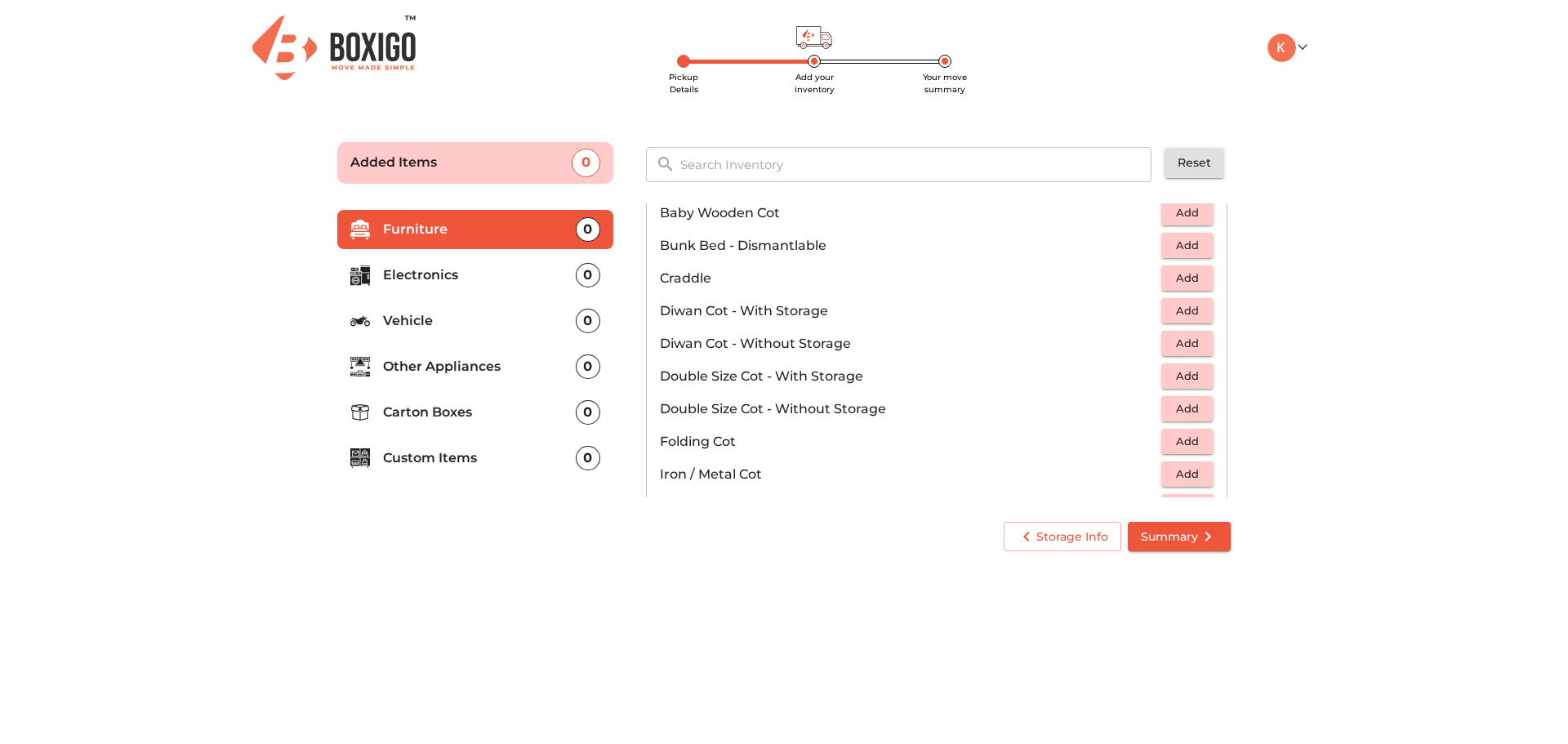
click at [1169, 408] on span "Add" at bounding box center [1187, 409] width 36 height 19
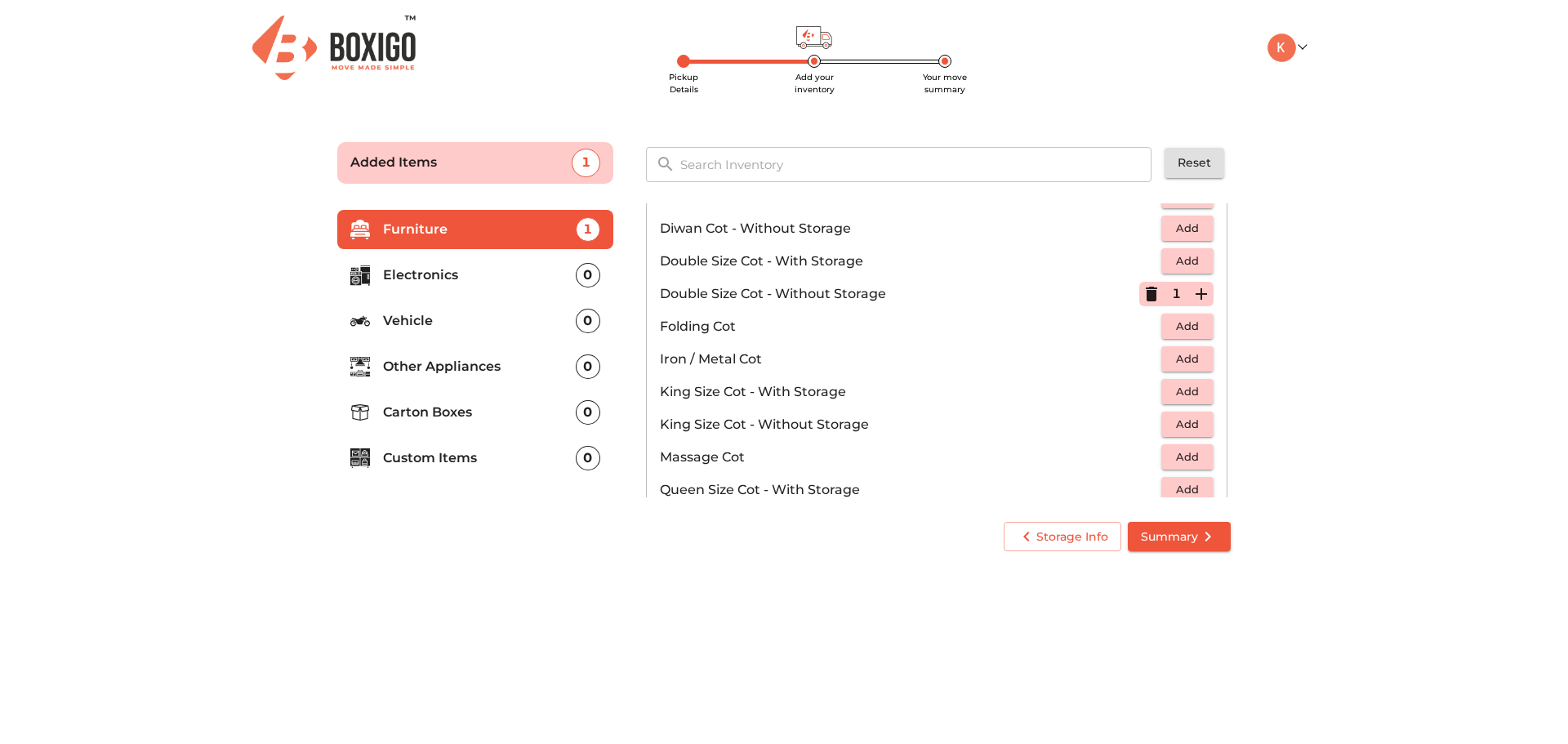
scroll to position [245, 0]
click at [482, 282] on p "Electronics" at bounding box center [479, 275] width 193 height 20
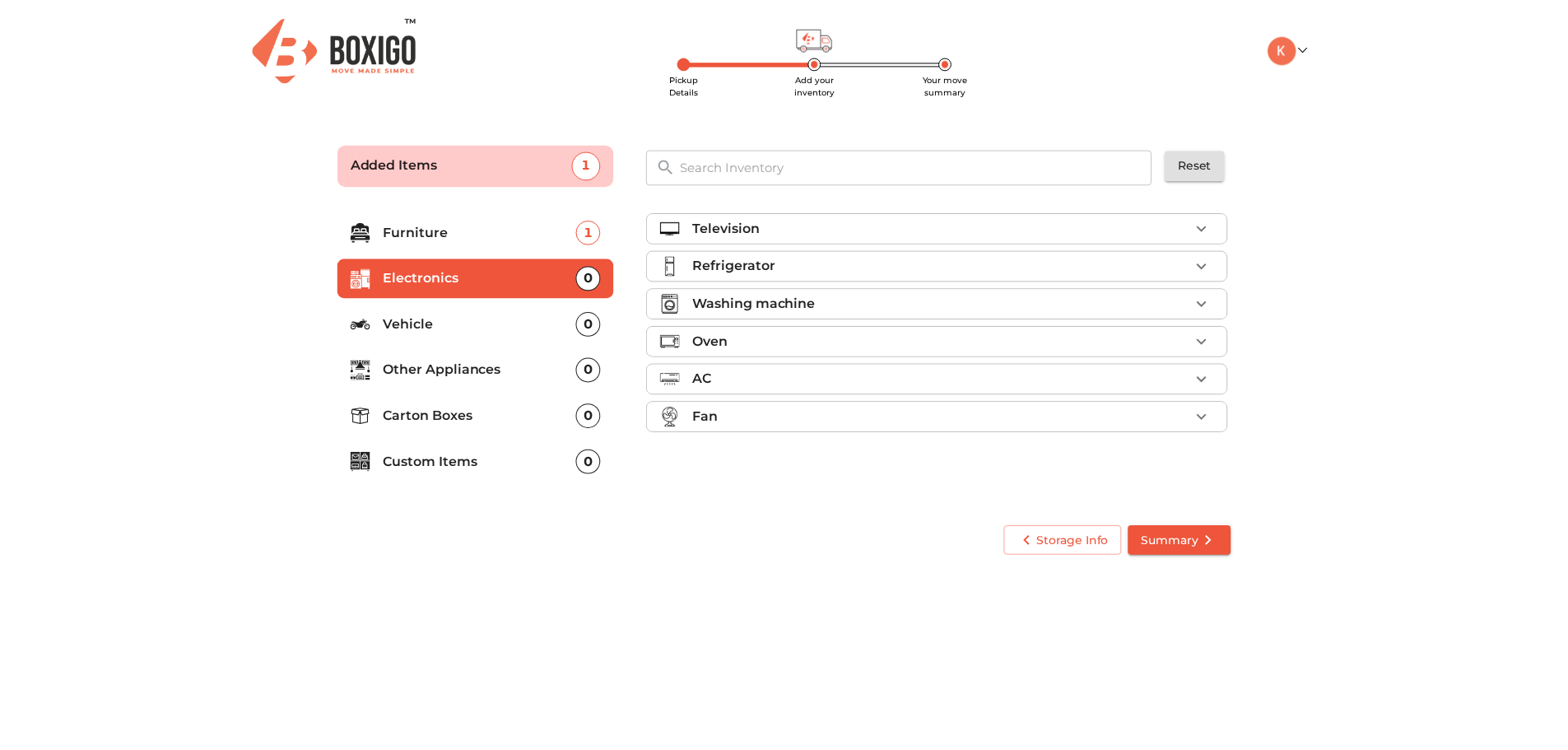
scroll to position [0, 0]
click at [1202, 268] on icon "button" at bounding box center [1211, 264] width 20 height 20
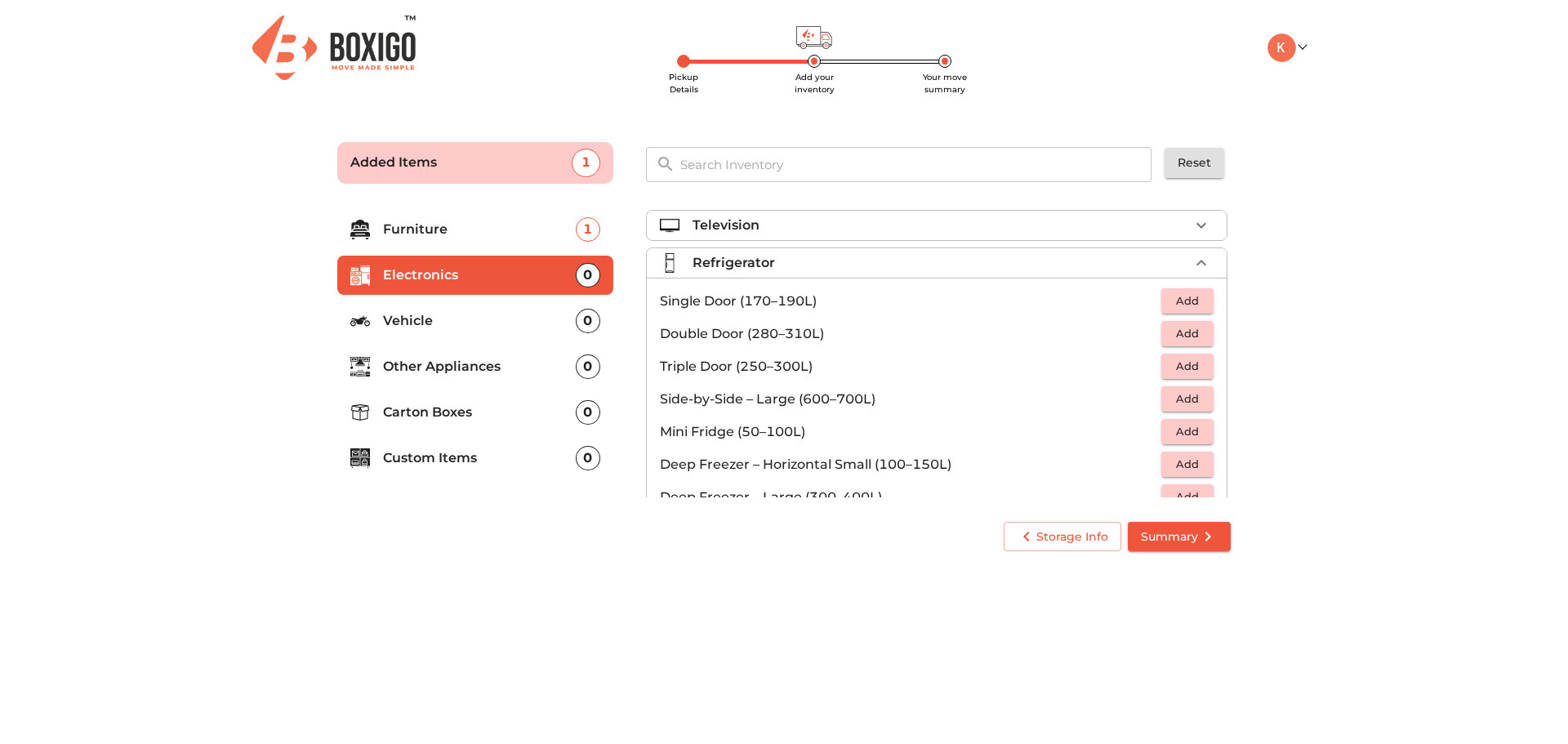
click at [1183, 300] on span "Add" at bounding box center [1187, 301] width 36 height 19
click at [462, 318] on p "Vehicle" at bounding box center [479, 321] width 193 height 20
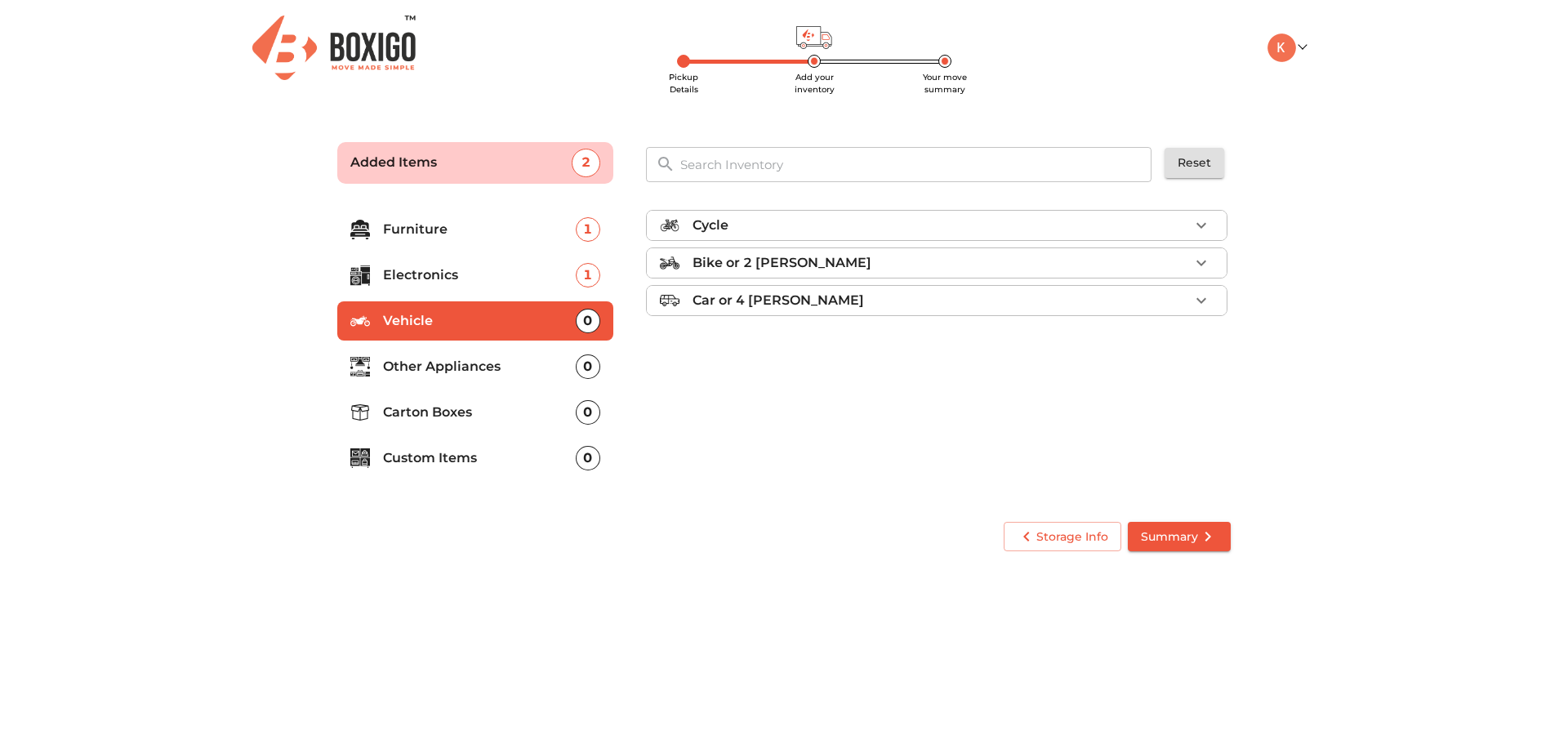
click at [461, 369] on p "Other Appliances" at bounding box center [479, 366] width 193 height 20
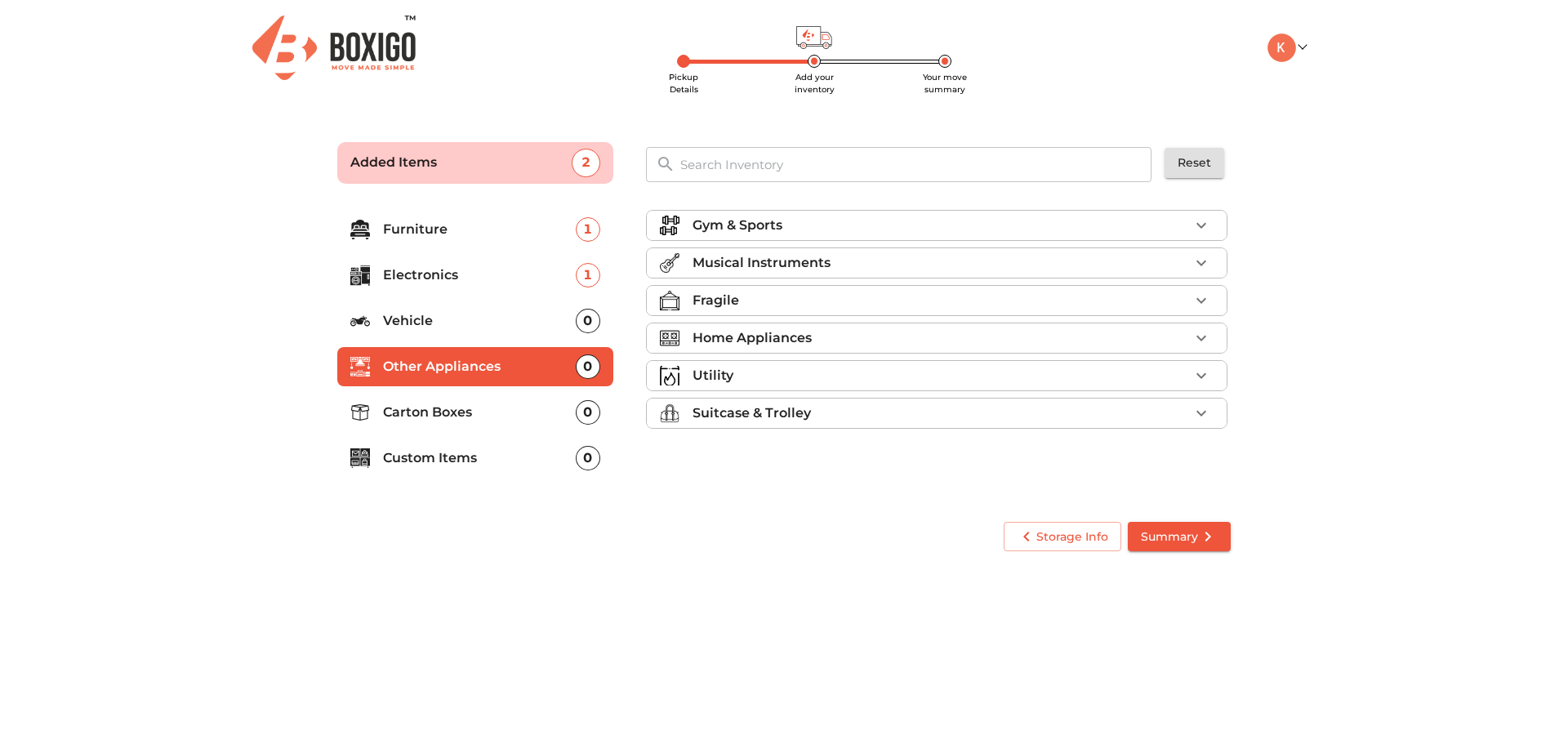
click at [477, 416] on p "Carton Boxes" at bounding box center [479, 412] width 193 height 20
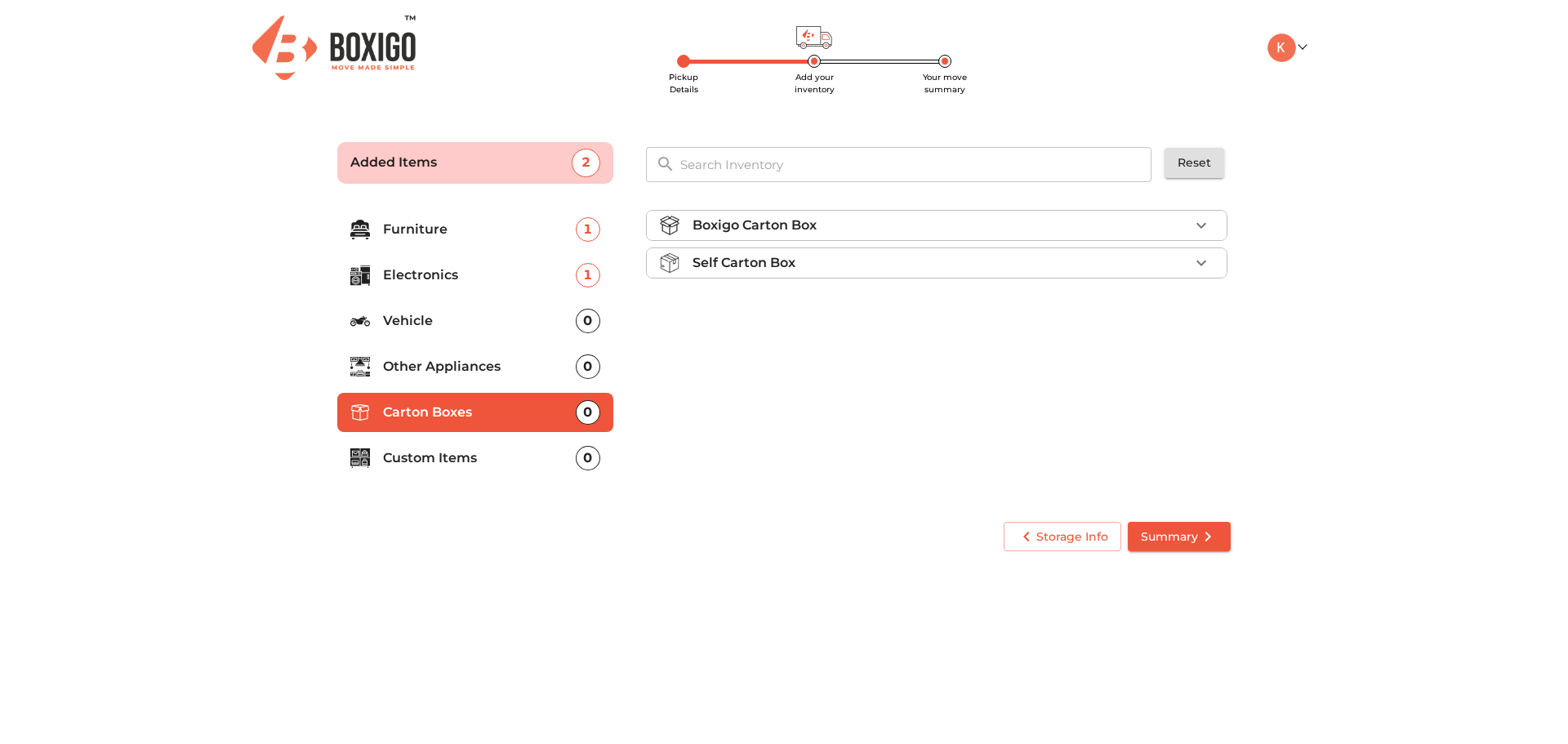
click at [1207, 226] on icon "button" at bounding box center [1201, 225] width 20 height 20
click at [1182, 266] on span "Add" at bounding box center [1187, 263] width 36 height 19
click at [524, 456] on p "Custom Items" at bounding box center [479, 458] width 193 height 20
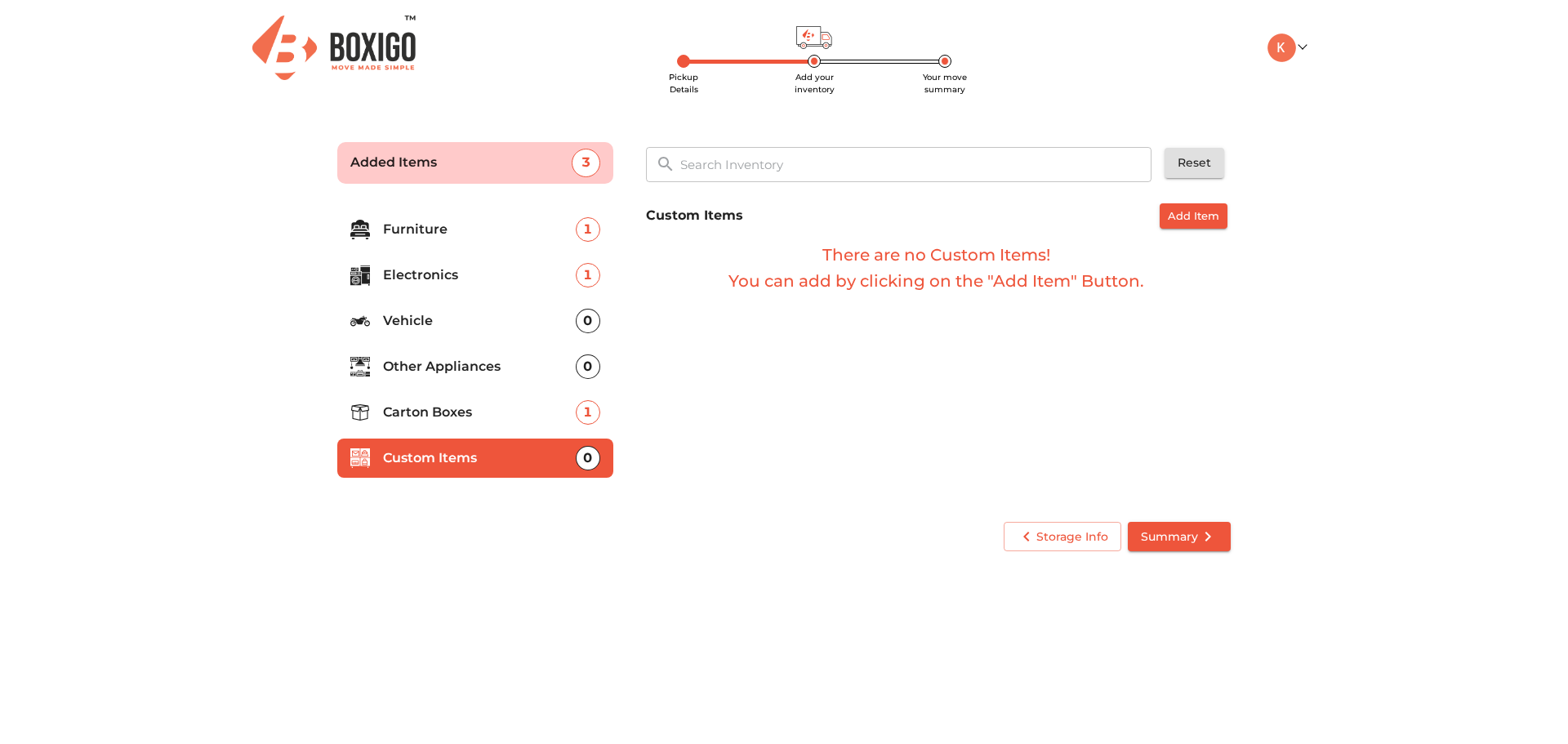
click at [1202, 540] on icon "submit" at bounding box center [1207, 536] width 20 height 20
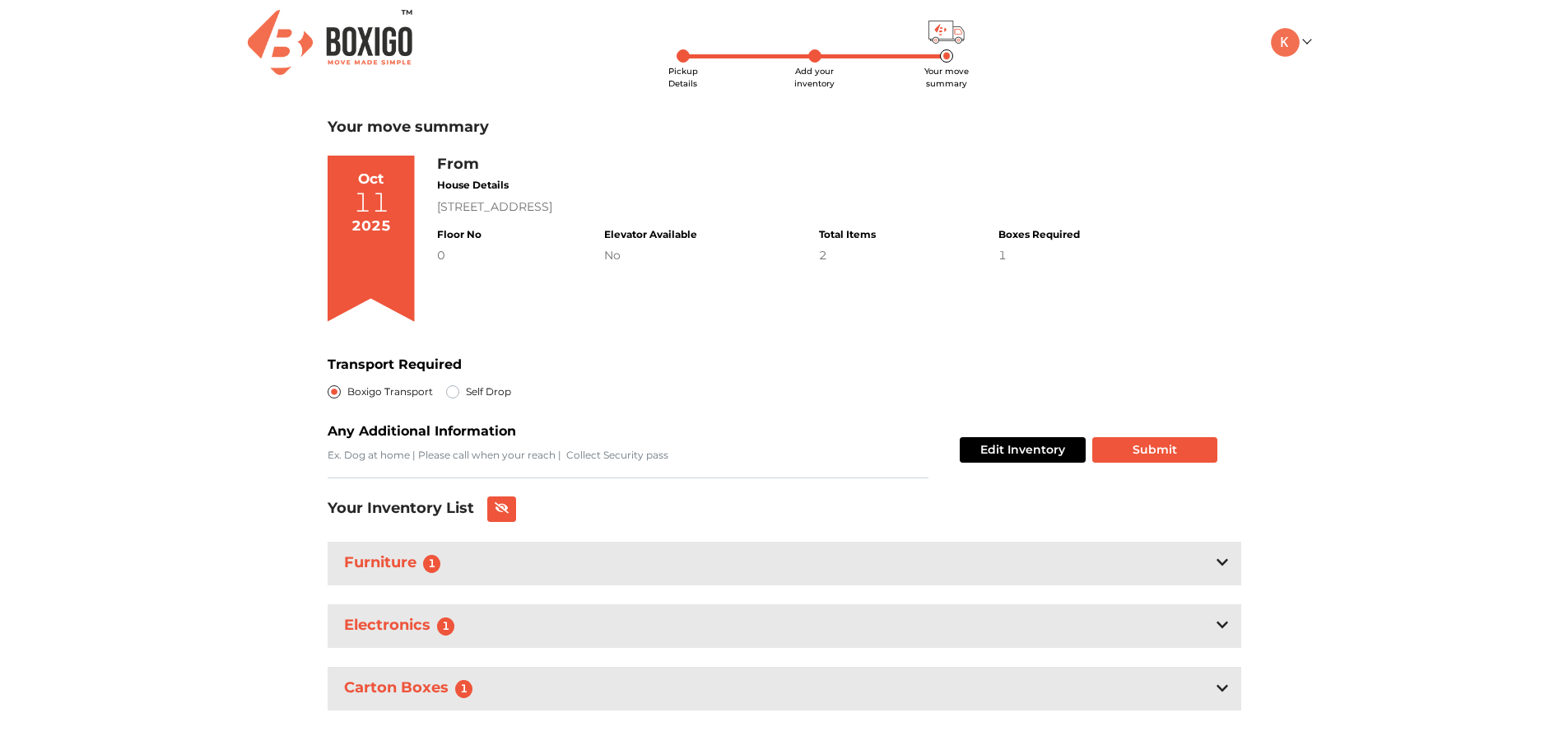
scroll to position [25, 0]
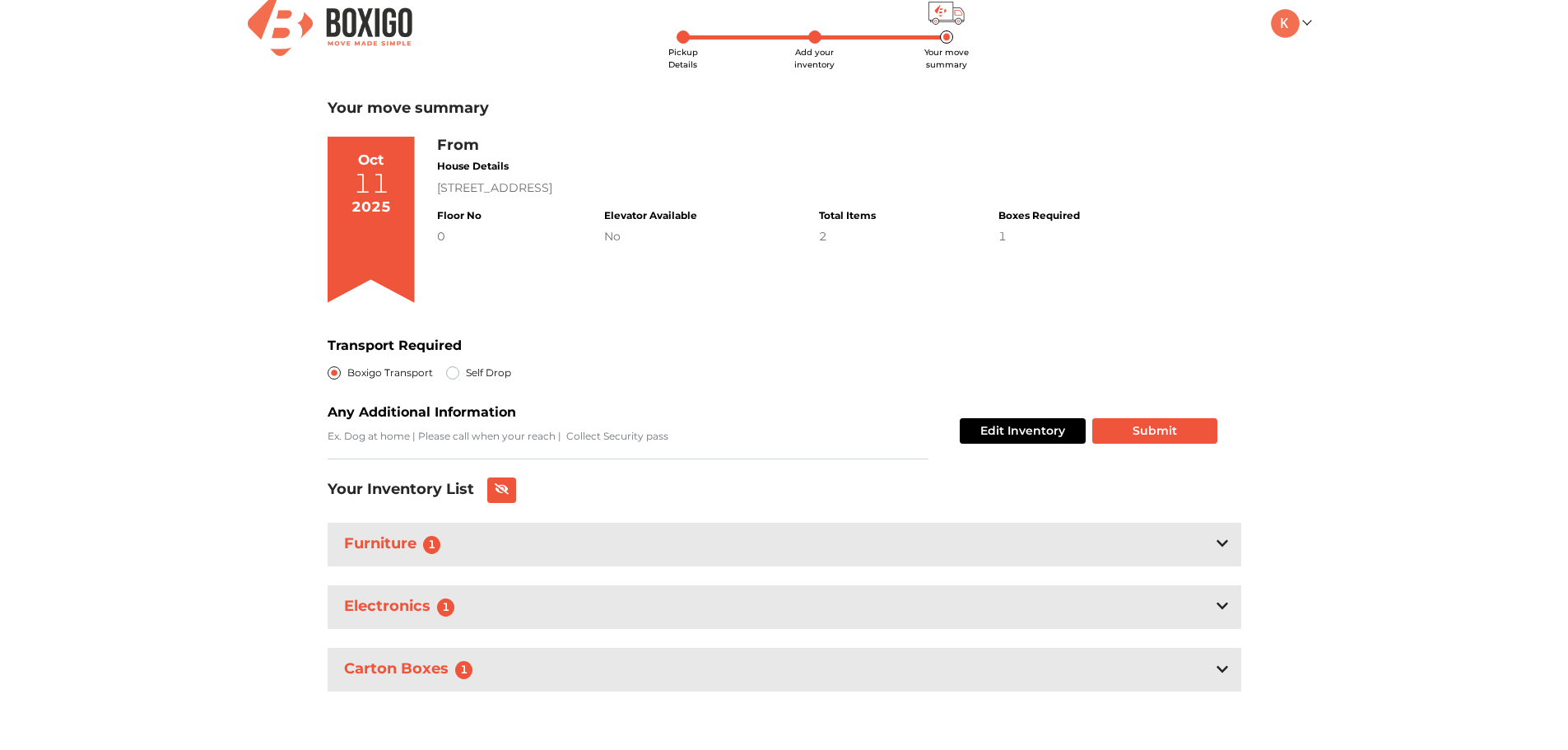
click at [466, 376] on label "Self Drop" at bounding box center [488, 372] width 45 height 20
click at [449, 376] on input "Self Drop" at bounding box center [452, 371] width 13 height 16
radio input "true"
radio input "false"
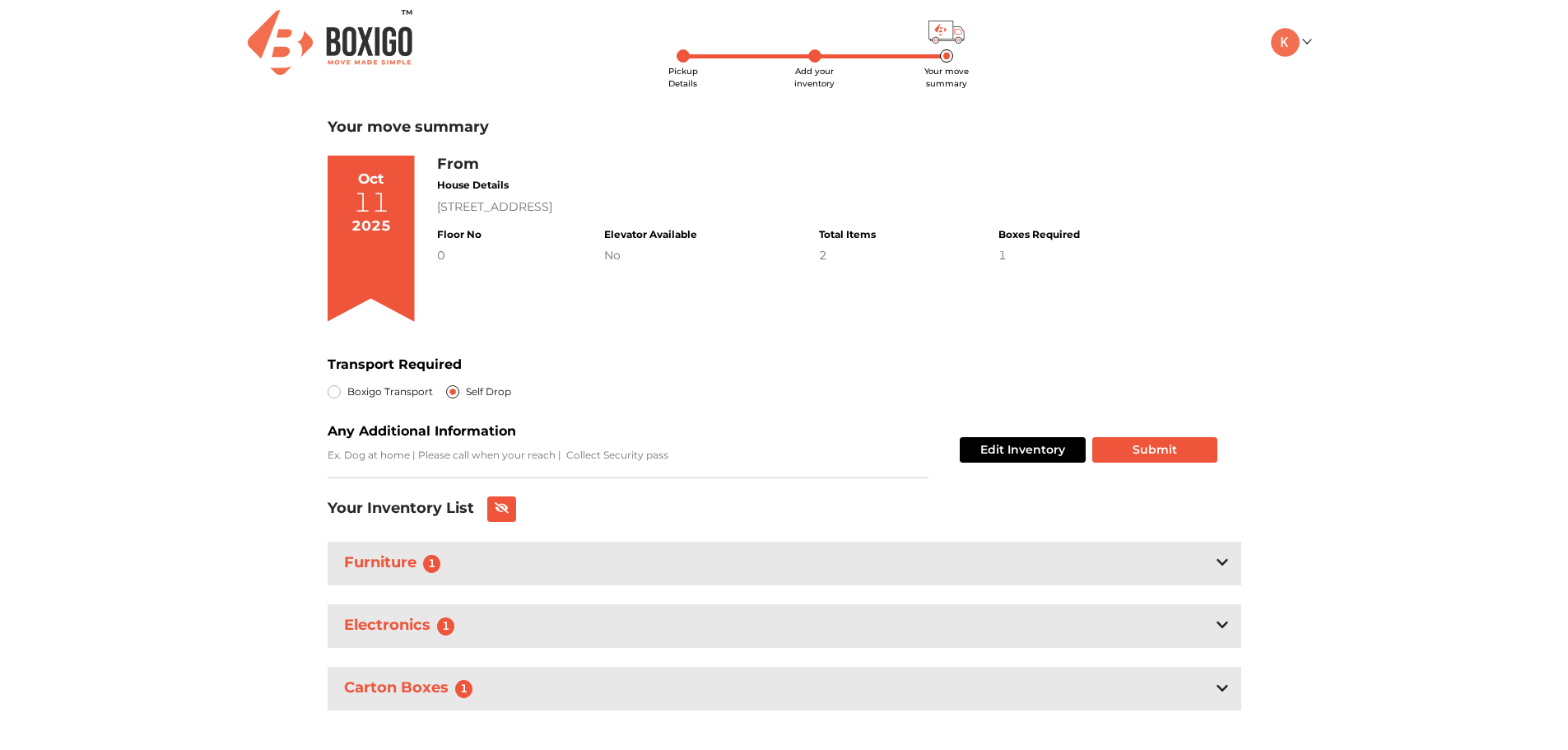
scroll to position [0, 0]
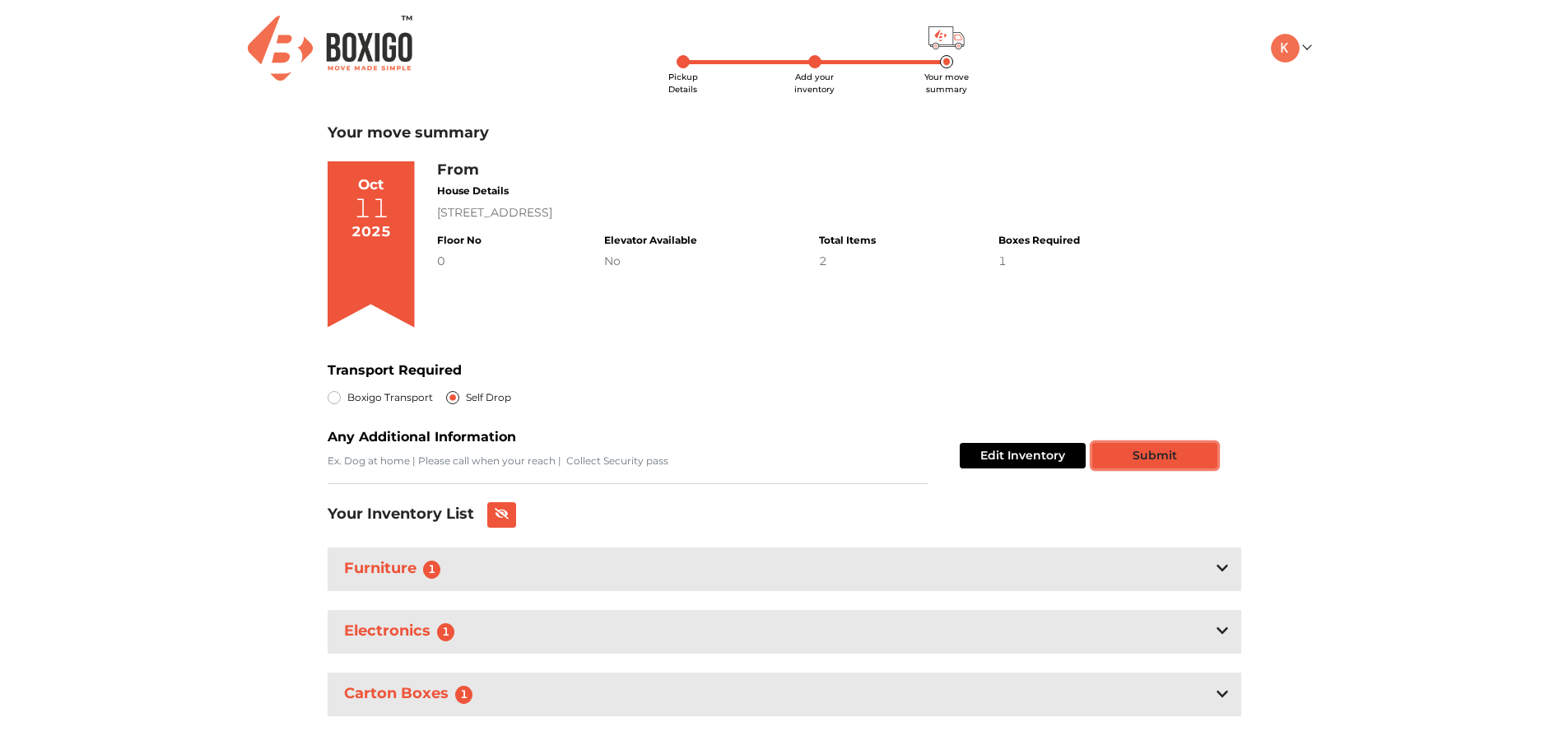
click at [1130, 461] on button "Submit" at bounding box center [1155, 455] width 125 height 26
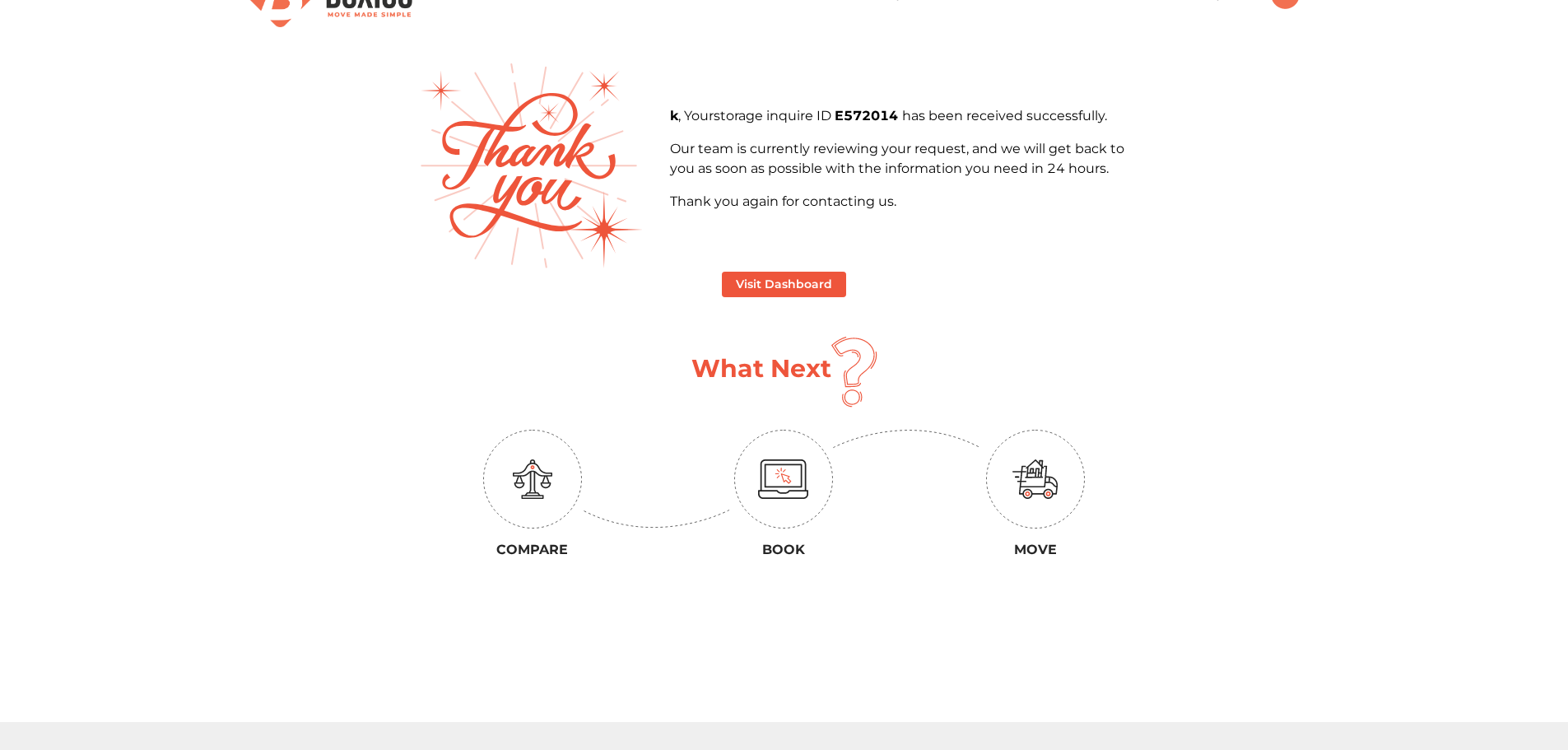
scroll to position [82, 0]
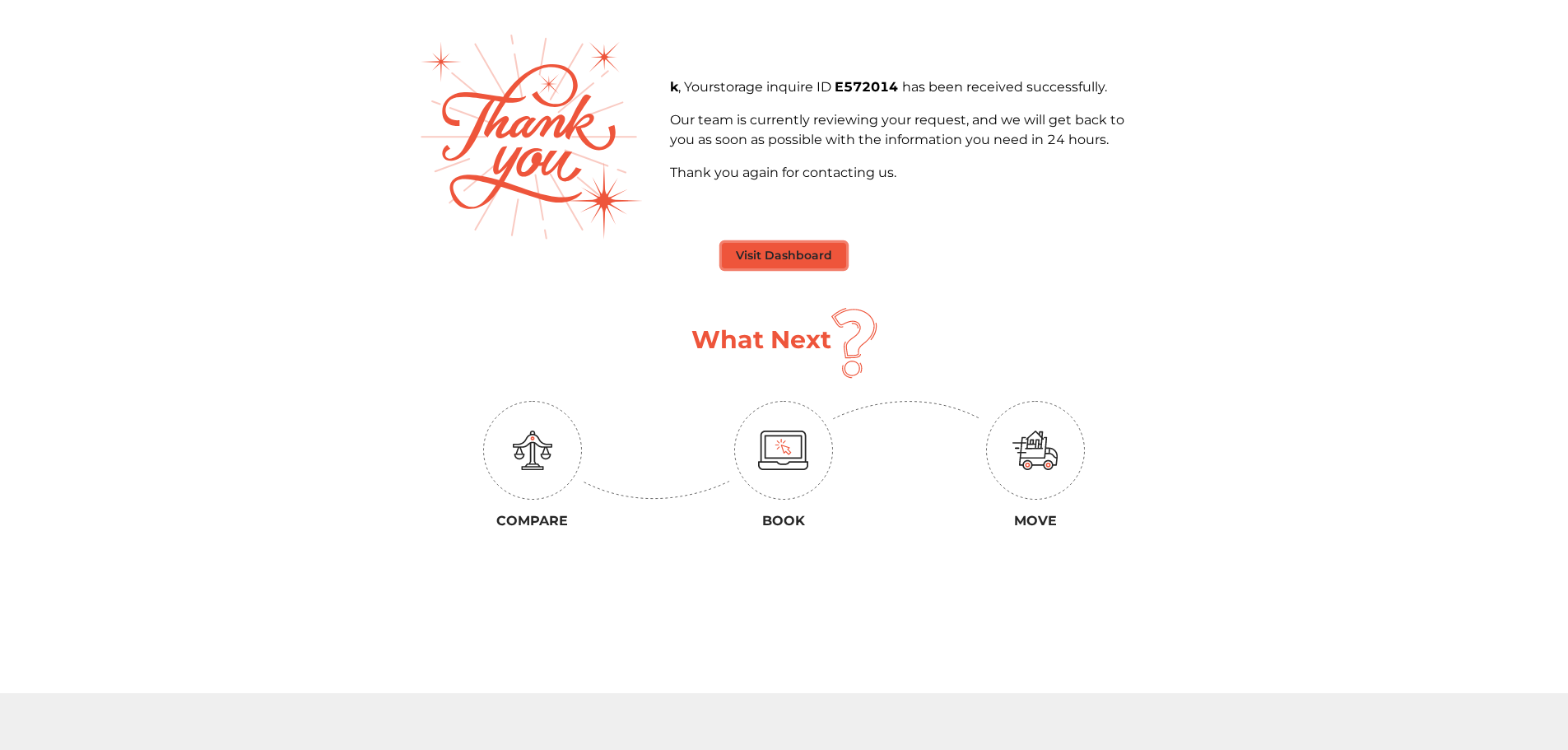
click at [755, 258] on button "Visit Dashboard" at bounding box center [784, 256] width 124 height 26
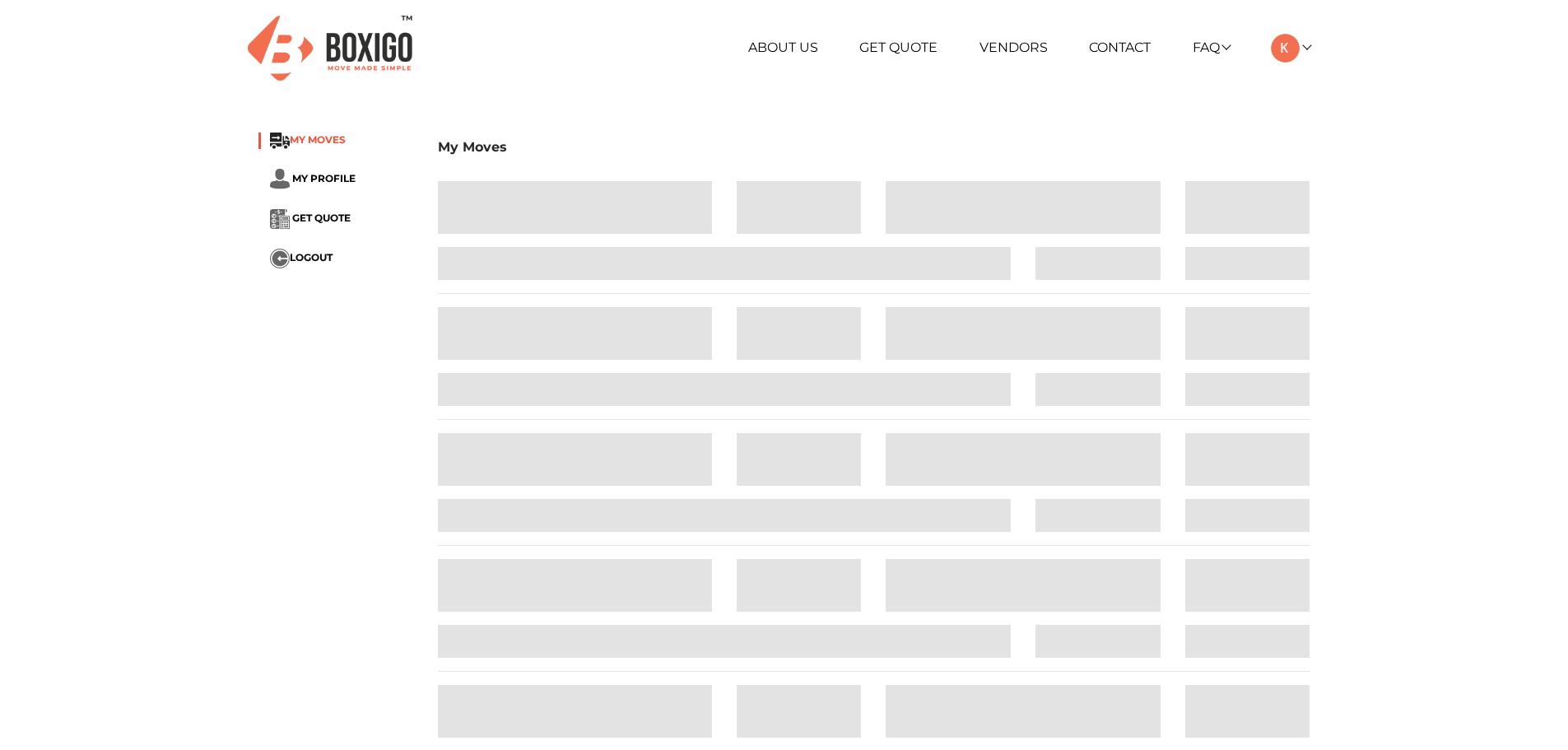
click at [337, 143] on span "MY MOVES" at bounding box center [317, 139] width 56 height 12
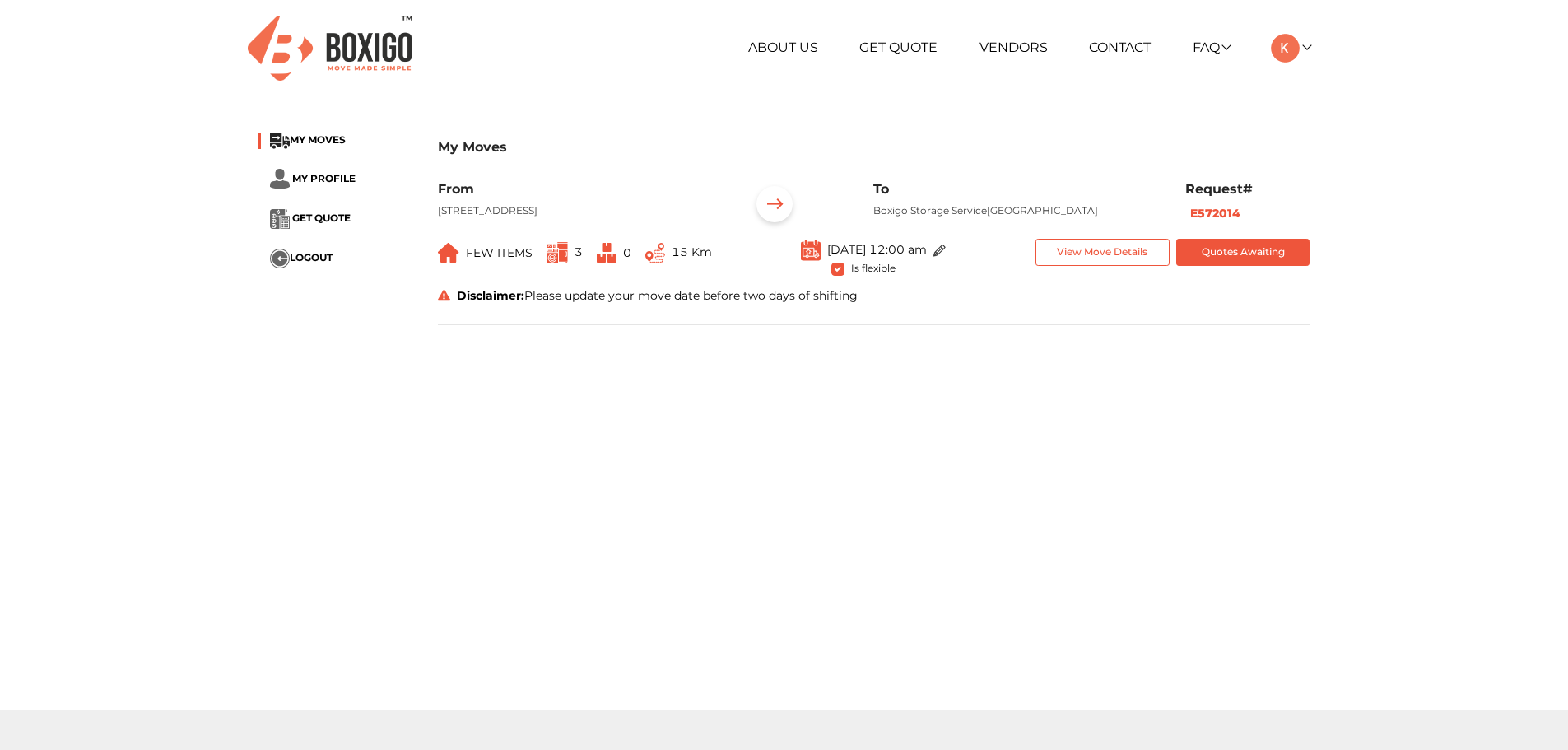
click at [946, 257] on img at bounding box center [940, 251] width 12 height 12
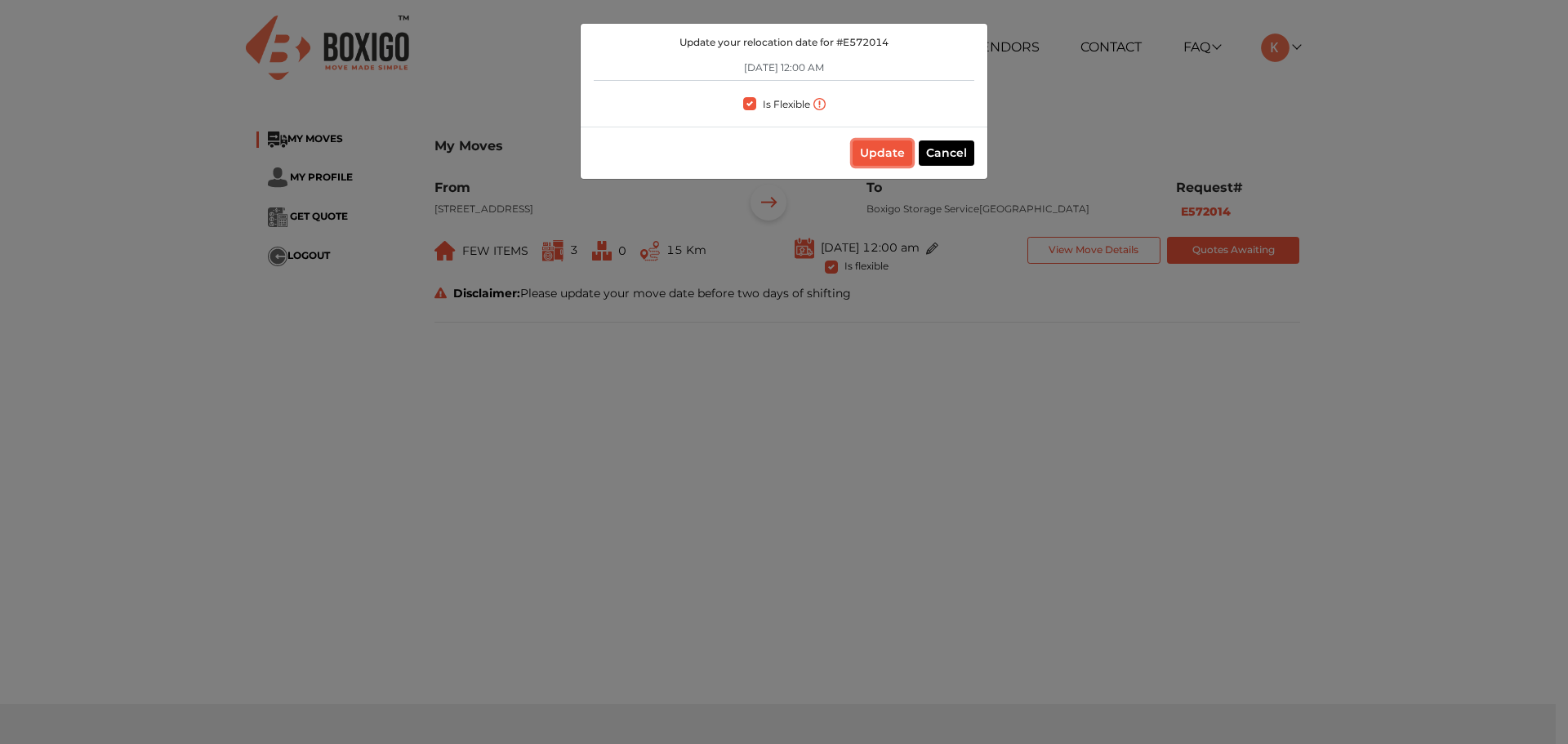
click at [905, 157] on button "Update" at bounding box center [882, 153] width 60 height 26
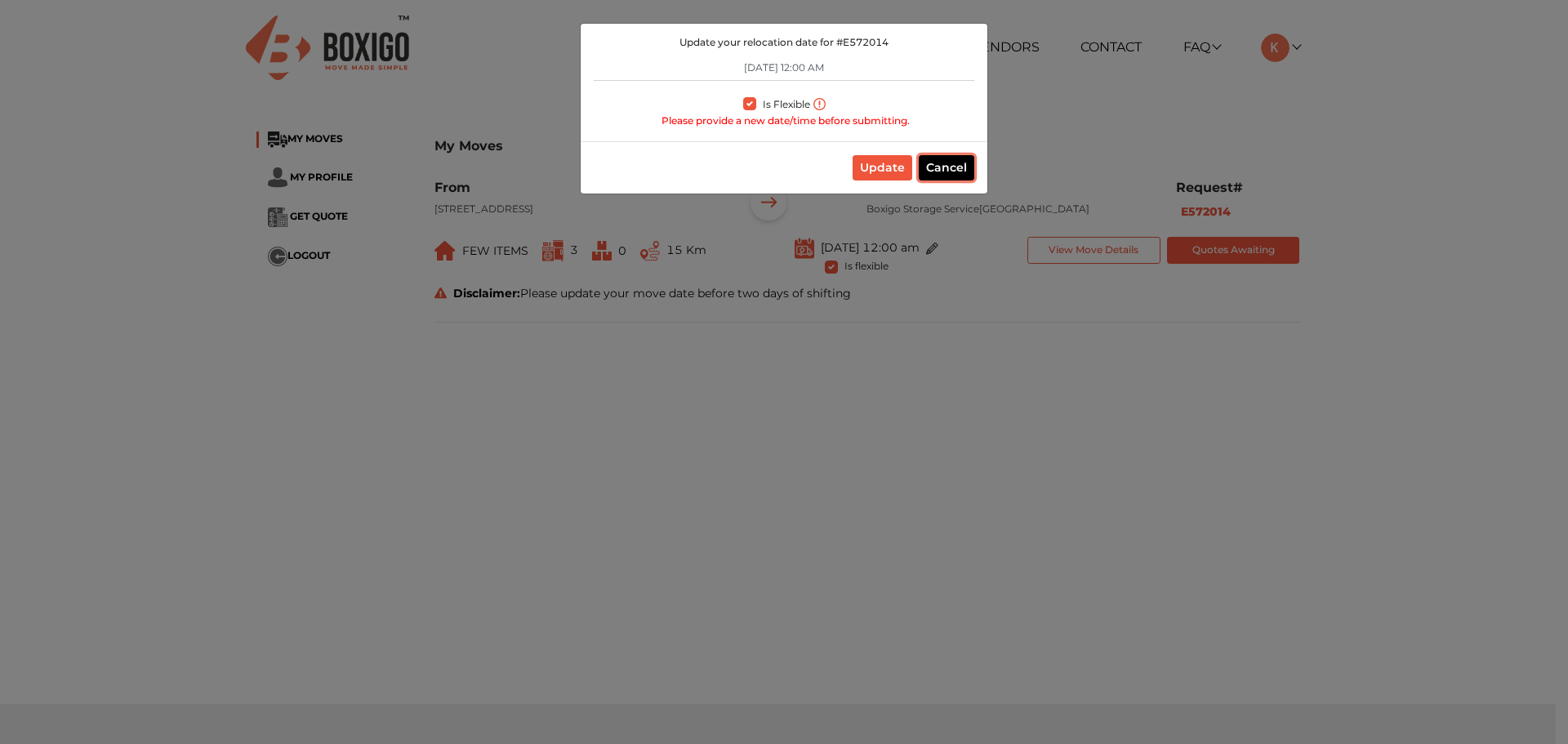
click at [938, 169] on button "Cancel" at bounding box center [946, 168] width 56 height 26
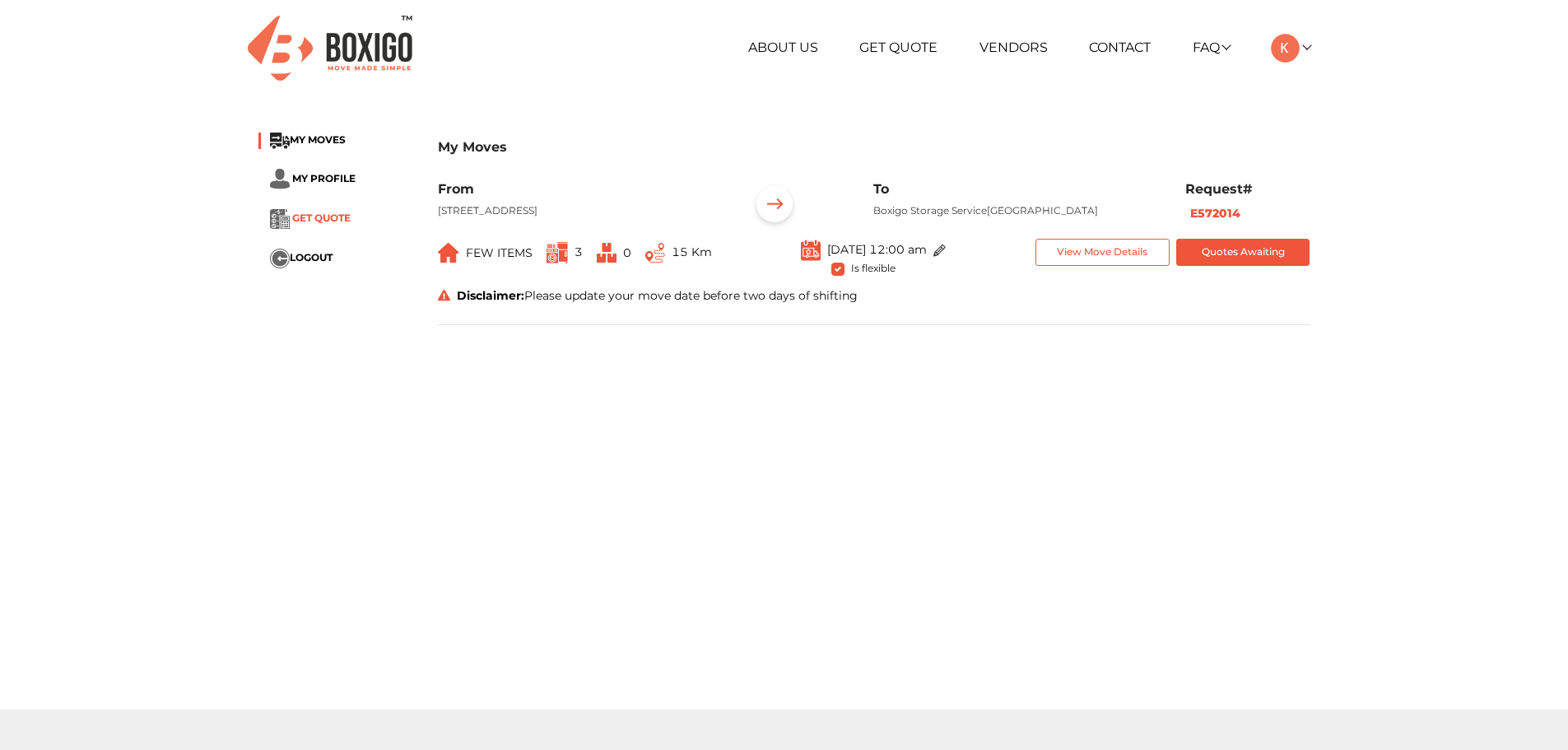
click at [325, 217] on span "GET QUOTE" at bounding box center [322, 218] width 59 height 12
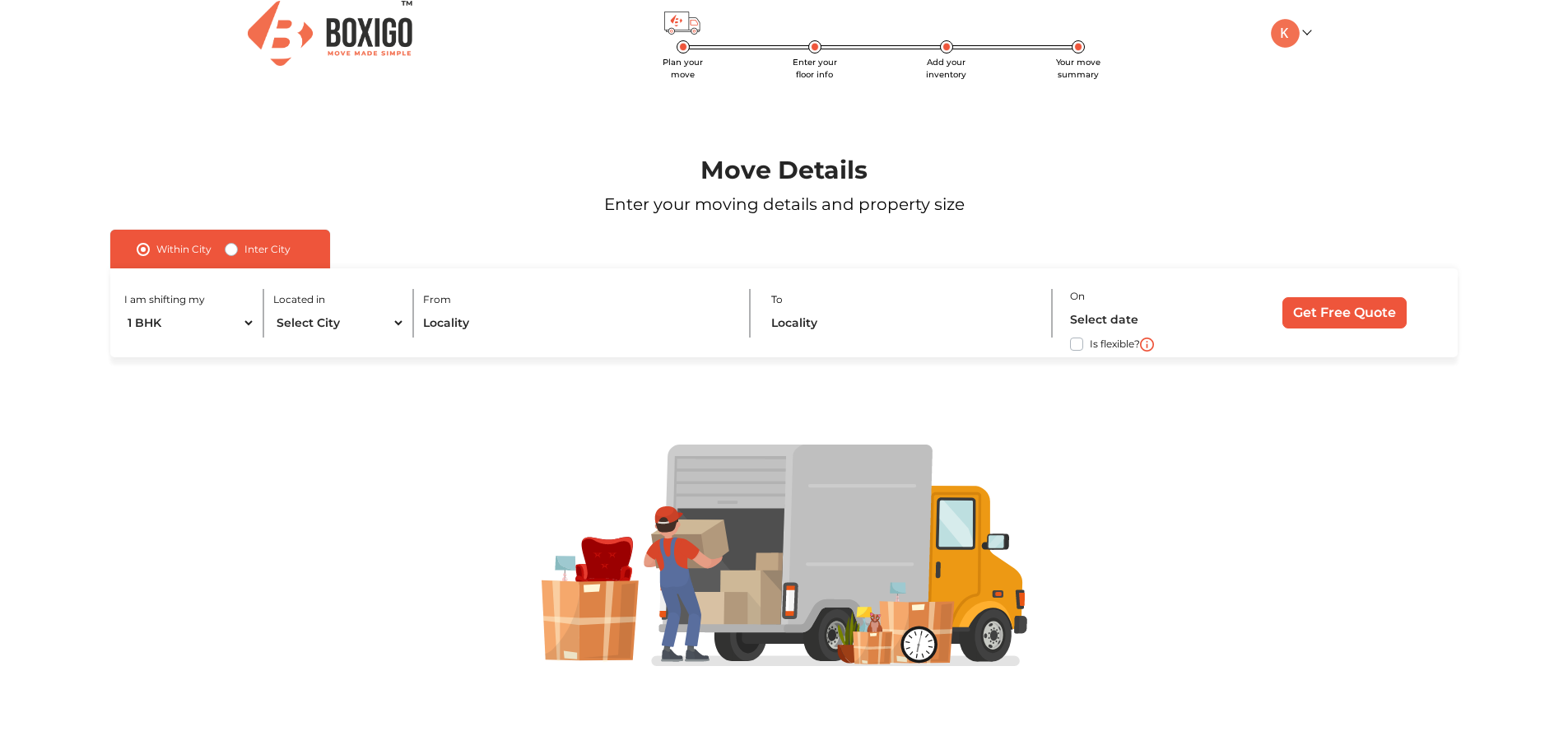
scroll to position [18, 0]
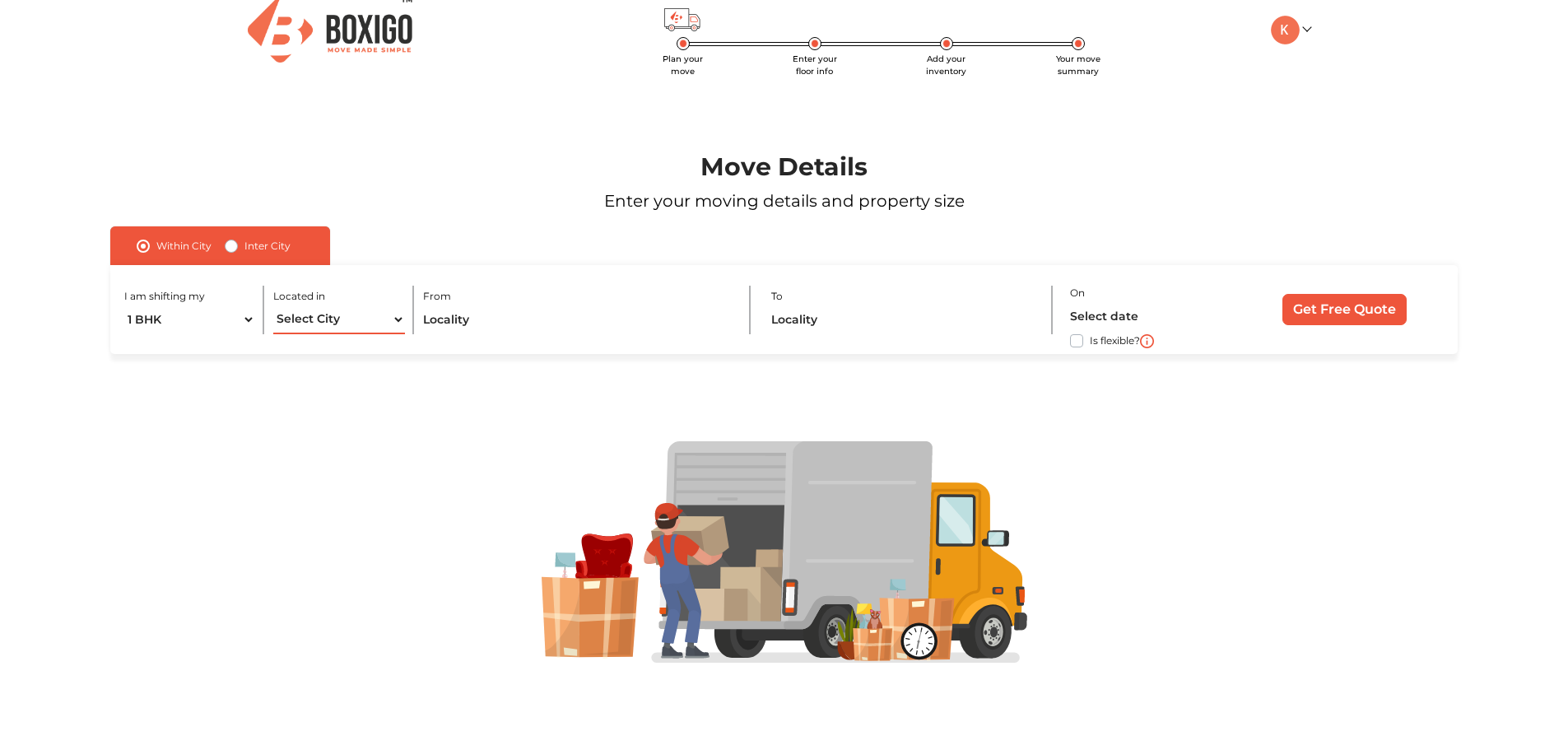
click at [342, 320] on select "Select City Bangalore Bengaluru Bhopal Bhubaneswar Chennai Coimbatore Cuttack D…" at bounding box center [339, 319] width 131 height 29
select select "[GEOGRAPHIC_DATA]"
click at [273, 305] on select "Select City Bangalore Bengaluru Bhopal Bhubaneswar Chennai Coimbatore Cuttack D…" at bounding box center [339, 319] width 131 height 29
click at [481, 312] on input "text" at bounding box center [577, 319] width 309 height 29
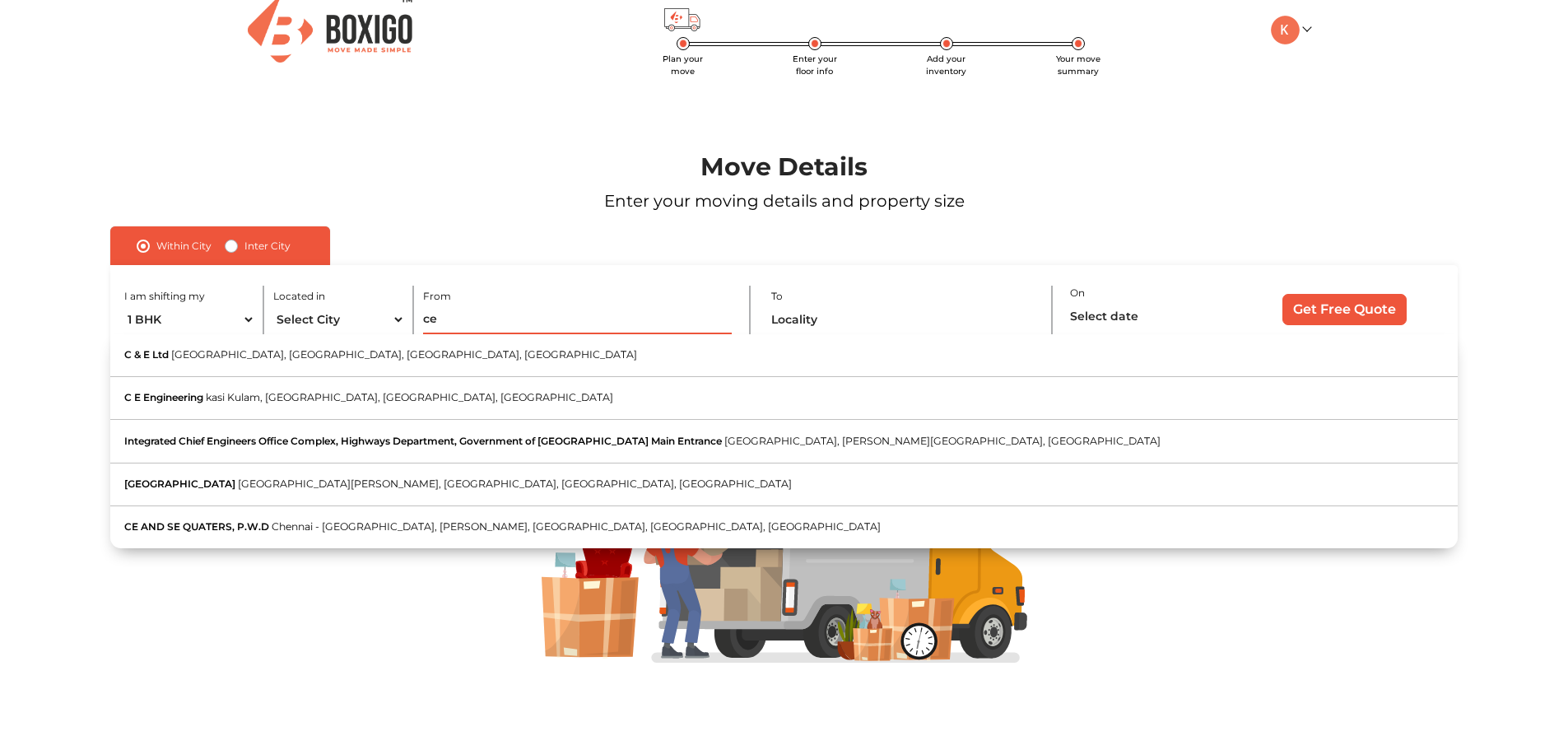
type input "ce"
click at [459, 613] on div at bounding box center [784, 552] width 1444 height 222
click at [379, 24] on img at bounding box center [330, 29] width 164 height 65
click at [1288, 21] on img at bounding box center [1285, 29] width 29 height 29
click at [1310, 83] on link "My Profile" at bounding box center [1337, 84] width 131 height 30
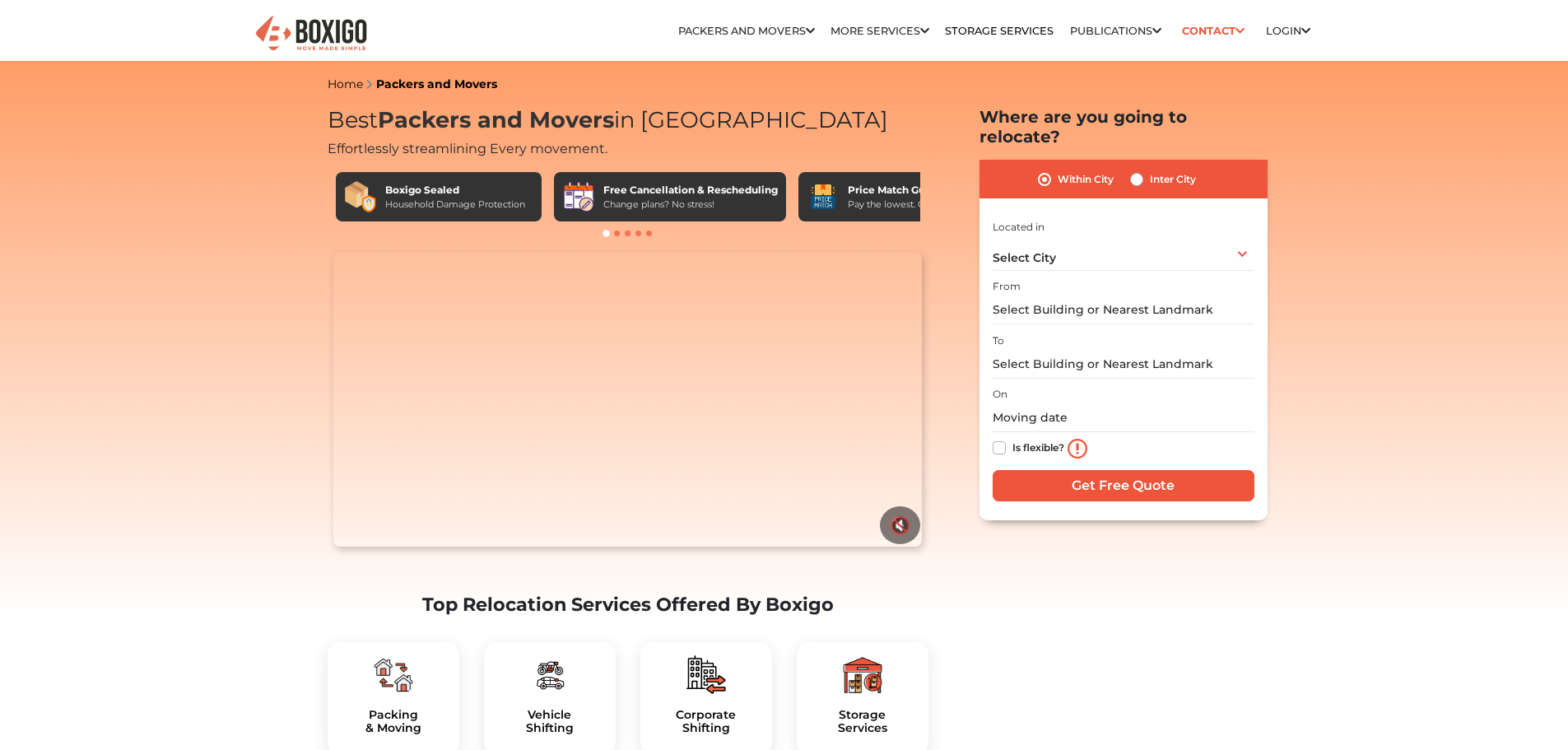
click at [1282, 31] on link "Login" at bounding box center [1288, 31] width 44 height 12
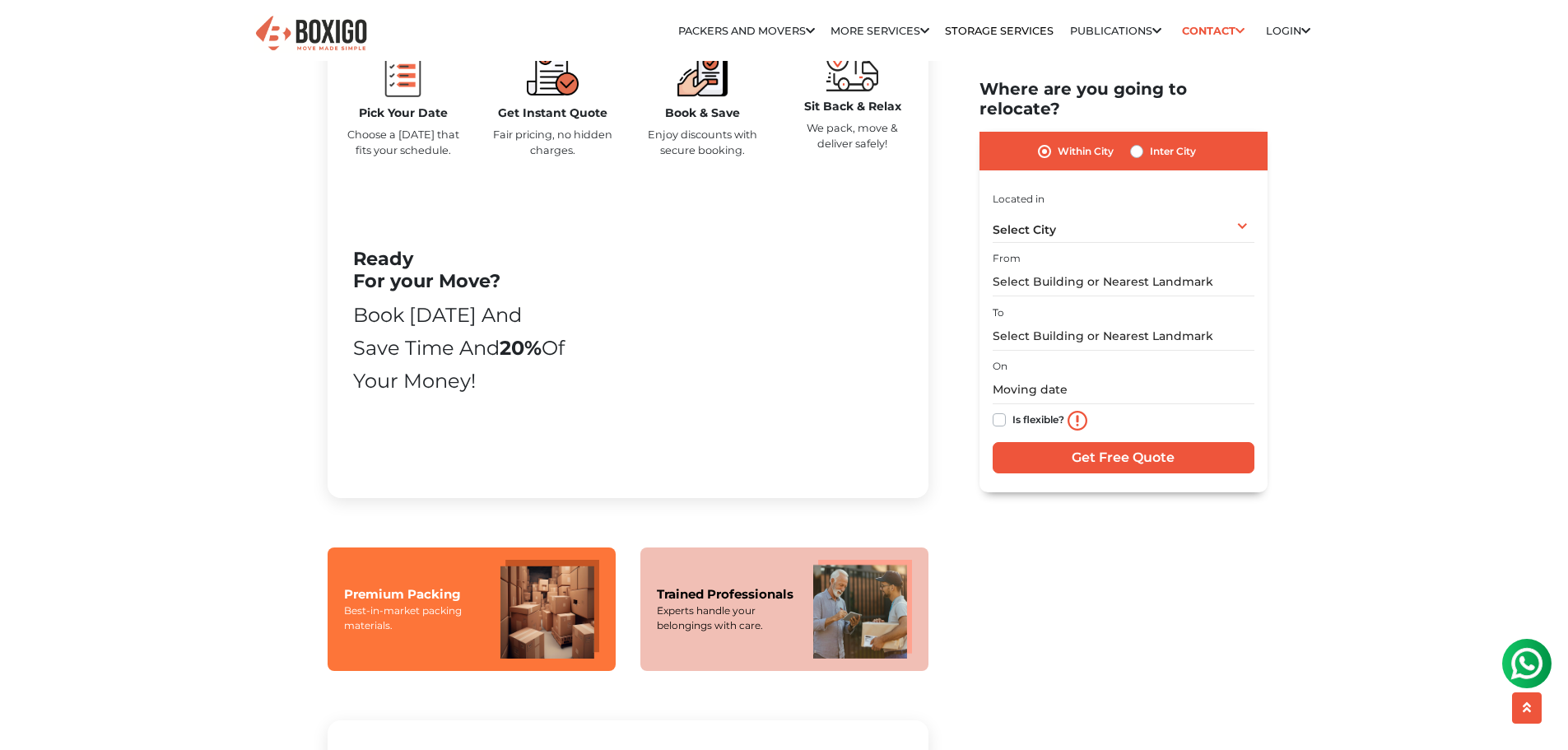
scroll to position [906, 0]
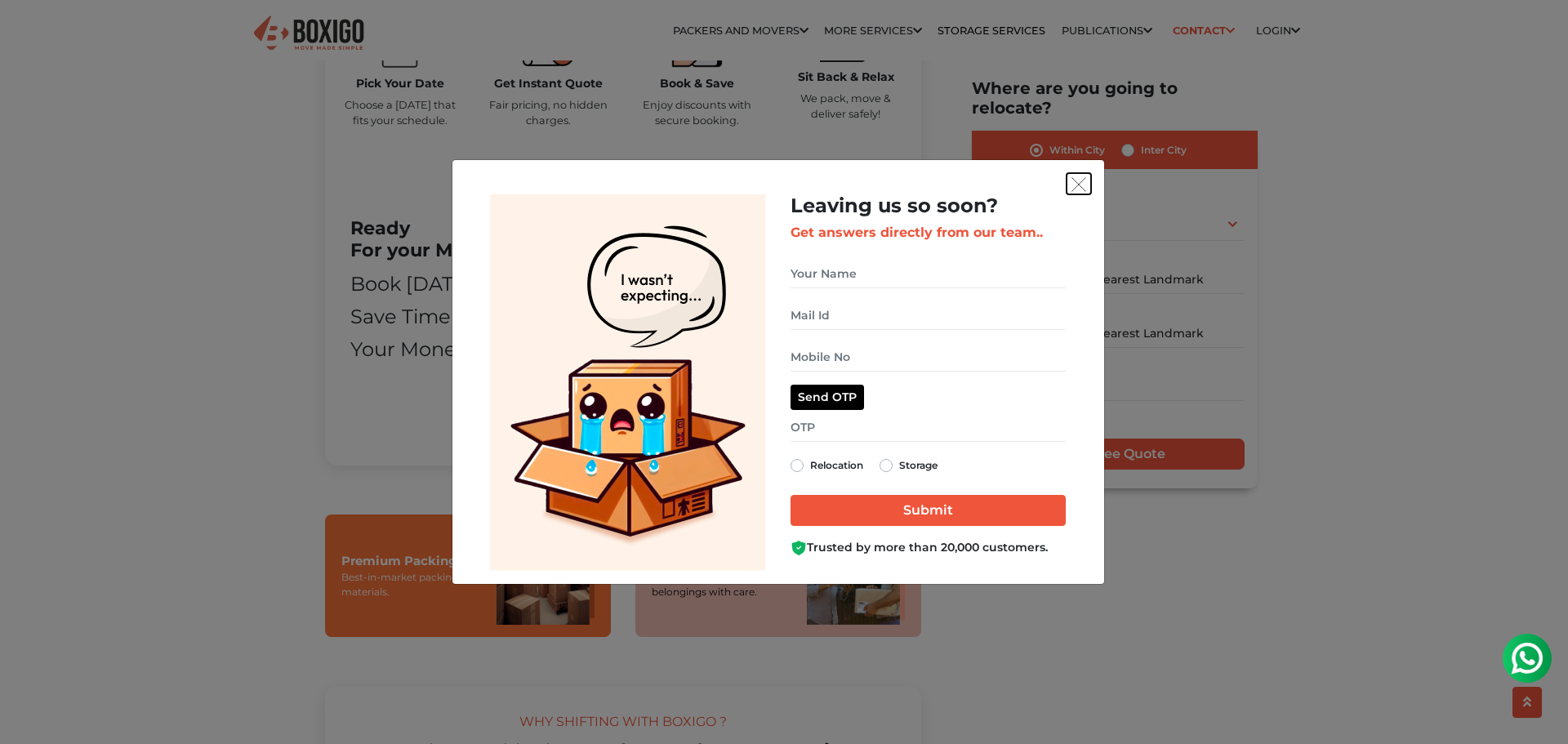
click at [1082, 191] on img "get free quote dialog" at bounding box center [1078, 184] width 15 height 15
